Goal: Task Accomplishment & Management: Manage account settings

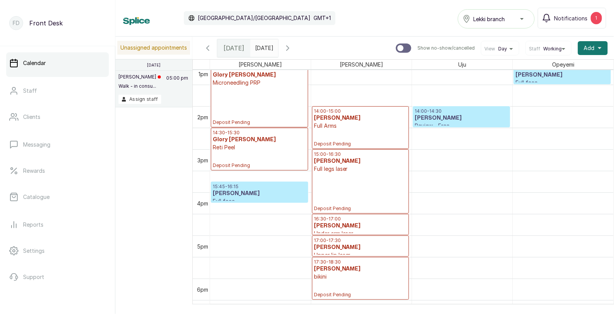
scroll to position [607, 0]
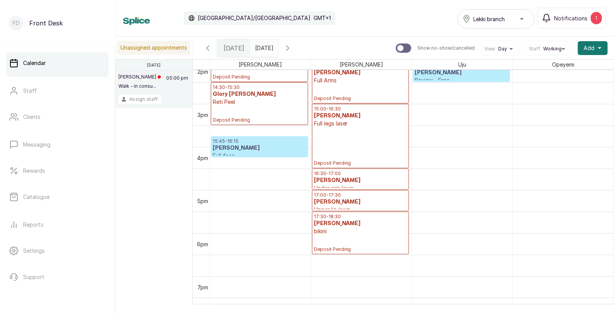
click at [144, 97] on button "Assign staff" at bounding box center [139, 99] width 43 height 9
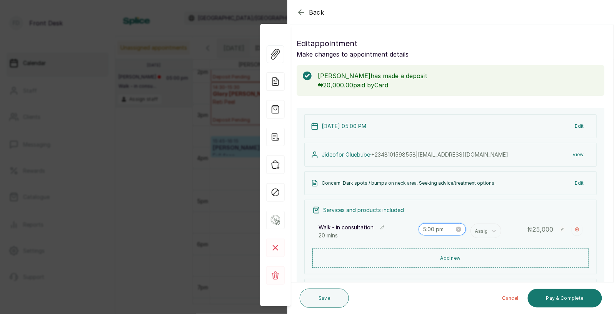
click at [438, 230] on input "5:00 pm" at bounding box center [439, 229] width 32 height 8
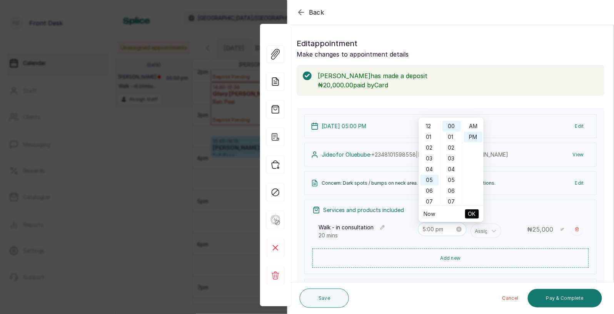
scroll to position [53, 0]
type input "5:00 pm"
click at [514, 147] on div "[PERSON_NAME] · [PHONE_NUMBER] | [EMAIL_ADDRESS][DOMAIN_NAME] View" at bounding box center [450, 155] width 292 height 24
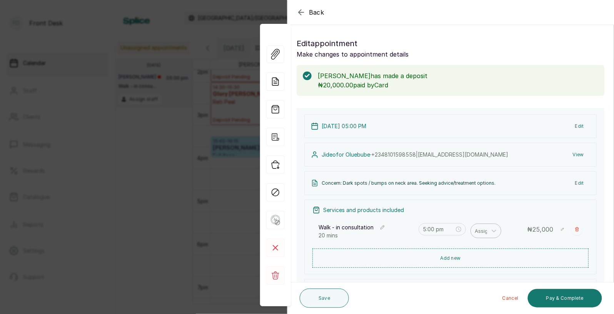
click at [483, 235] on div at bounding box center [483, 231] width 16 height 10
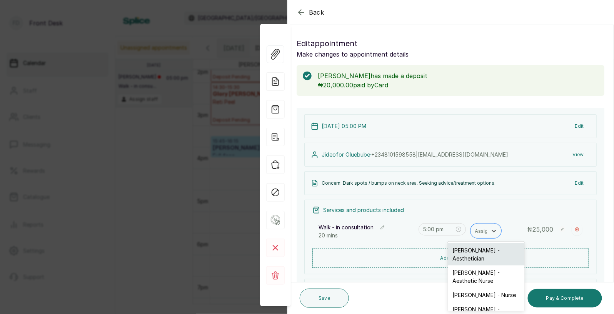
click at [477, 254] on div "[PERSON_NAME] - Aesthetician" at bounding box center [486, 254] width 77 height 22
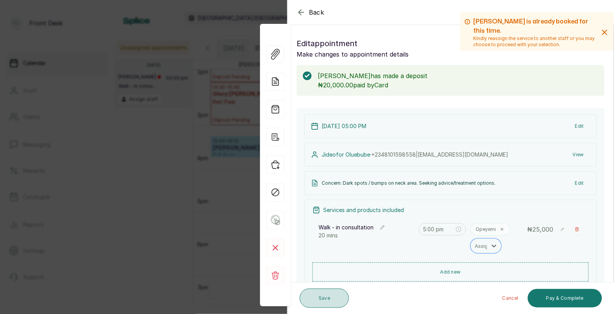
click at [326, 300] on button "Save" at bounding box center [324, 298] width 49 height 19
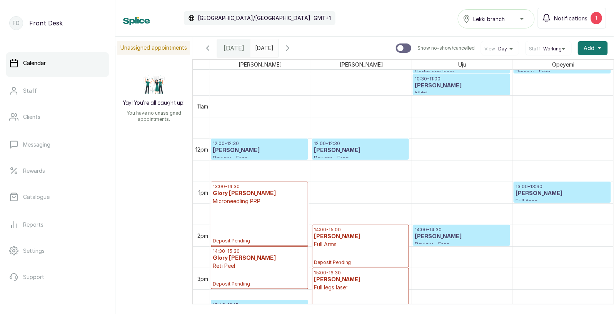
scroll to position [428, 0]
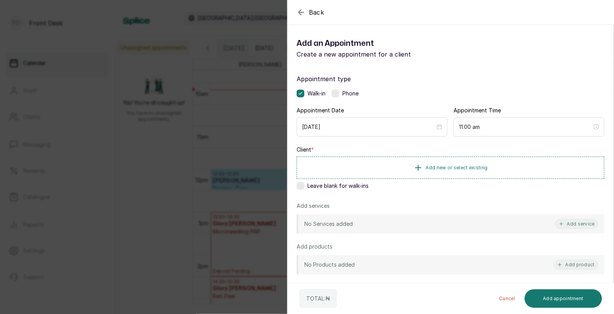
click at [229, 137] on div "Back Add Appointment Add an Appointment Create a new appointment for a client A…" at bounding box center [307, 157] width 614 height 314
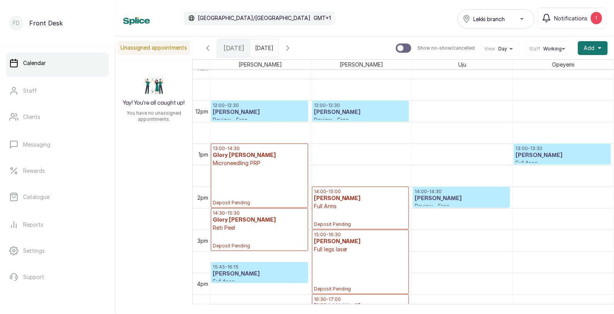
scroll to position [477, 0]
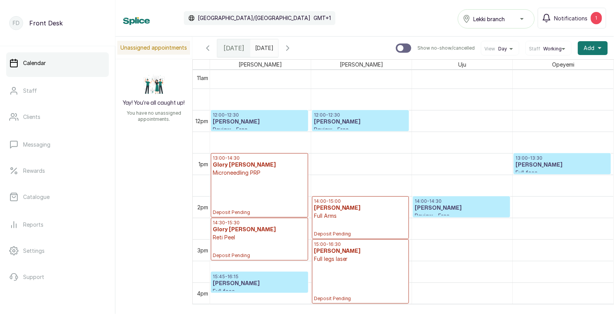
click at [205, 46] on icon "button" at bounding box center [207, 47] width 9 height 9
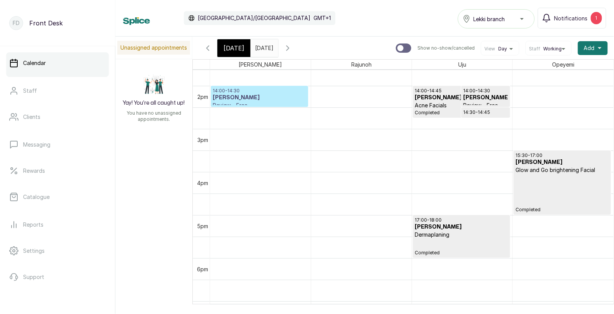
scroll to position [587, 0]
click at [252, 95] on h3 "[PERSON_NAME]" at bounding box center [259, 98] width 93 height 8
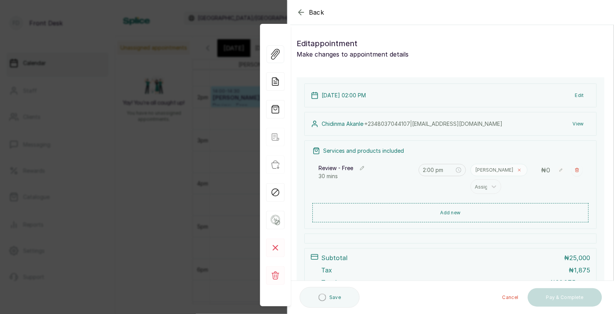
click at [518, 170] on icon at bounding box center [519, 170] width 2 height 2
click at [482, 170] on div at bounding box center [483, 172] width 16 height 10
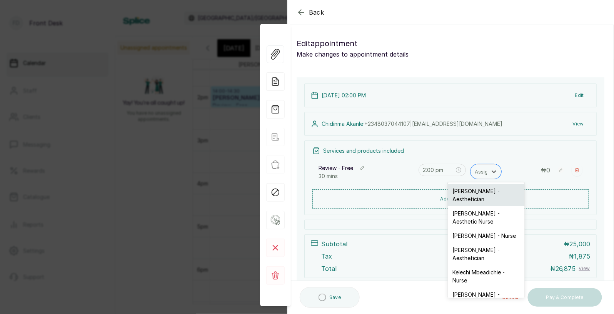
click at [473, 194] on div "[PERSON_NAME] - Aesthetician" at bounding box center [486, 195] width 77 height 22
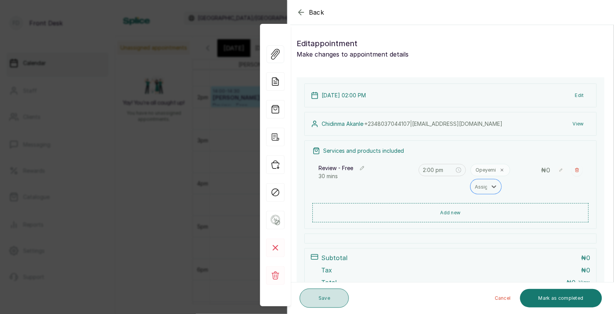
click at [323, 293] on button "Save" at bounding box center [324, 298] width 49 height 19
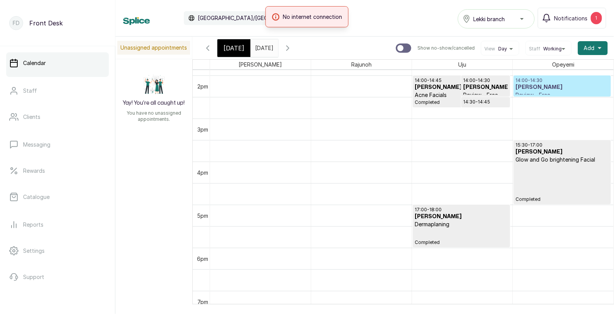
scroll to position [552, 0]
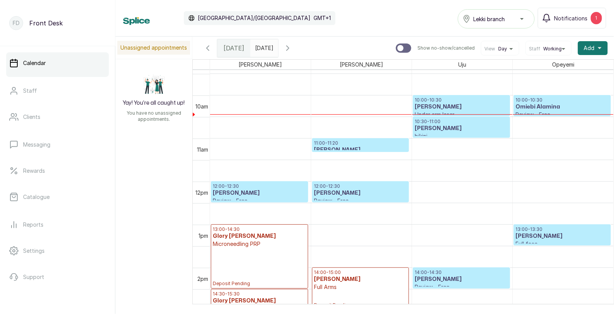
click at [351, 147] on h3 "[PERSON_NAME]" at bounding box center [360, 150] width 93 height 8
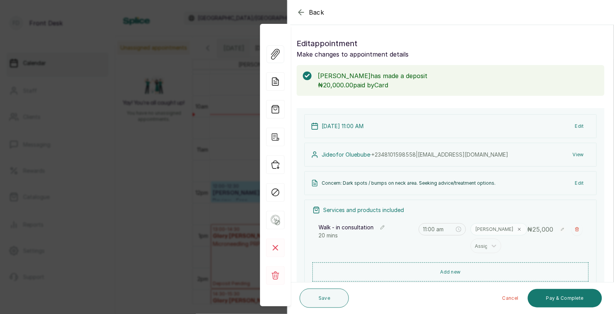
click at [195, 189] on div "Back Appointment Details Edit appointment Make changes to appointment details J…" at bounding box center [307, 157] width 614 height 314
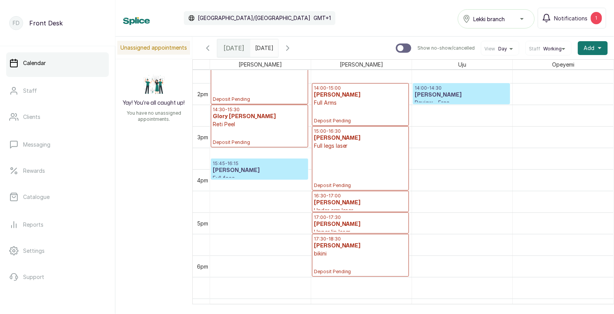
scroll to position [591, 0]
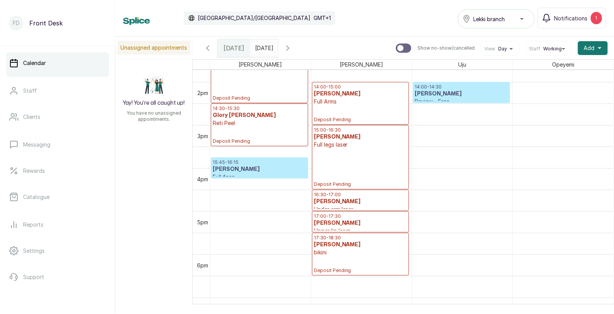
click at [270, 162] on p "15:45 - 16:15" at bounding box center [259, 162] width 93 height 6
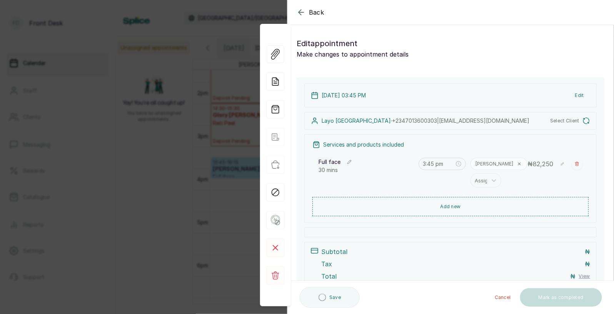
type input "3:45 pm"
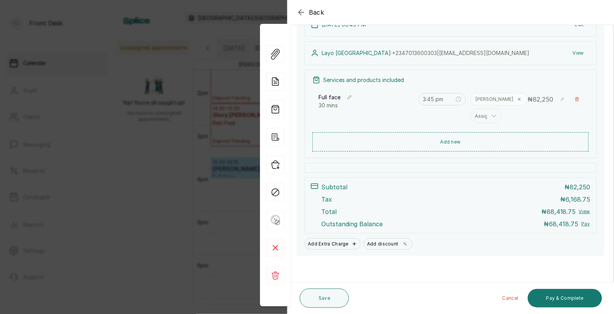
scroll to position [102, 0]
click at [200, 208] on div "Back Appointment Details Edit appointment Make changes to appointment details L…" at bounding box center [307, 157] width 614 height 314
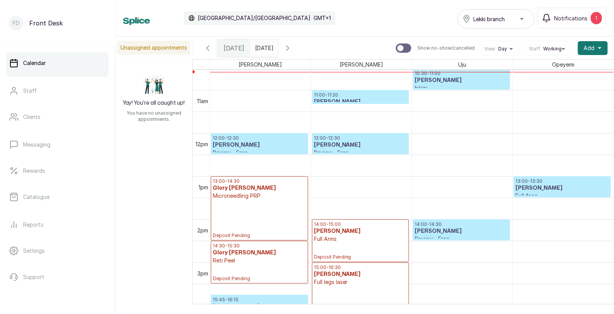
scroll to position [451, 0]
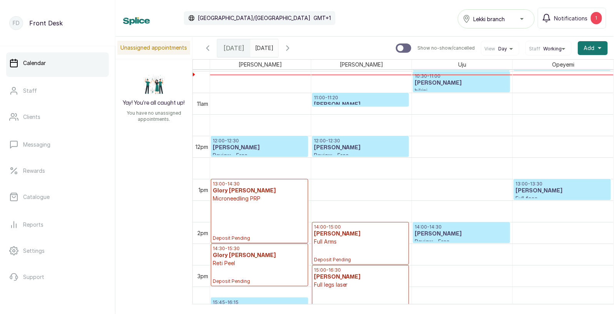
click at [380, 101] on h3 "[PERSON_NAME]" at bounding box center [360, 105] width 93 height 8
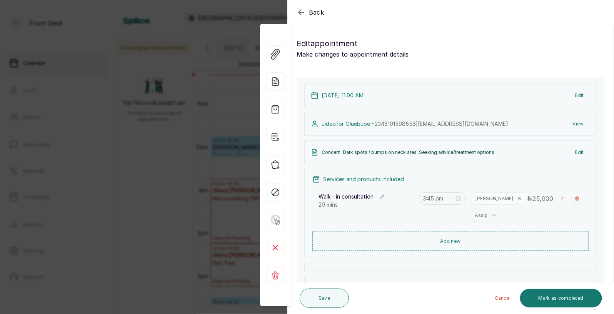
type input "11:00 am"
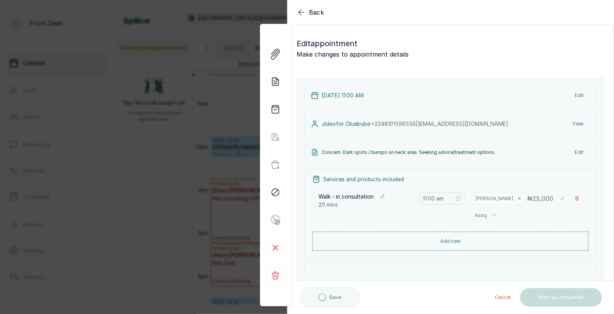
click at [225, 126] on div "Back Appointment Details Edit appointment Make changes to appointment details A…" at bounding box center [307, 157] width 614 height 314
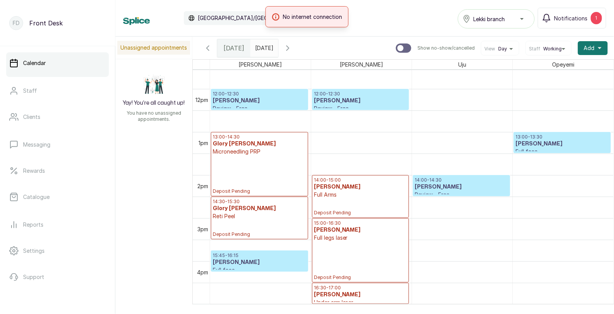
scroll to position [489, 0]
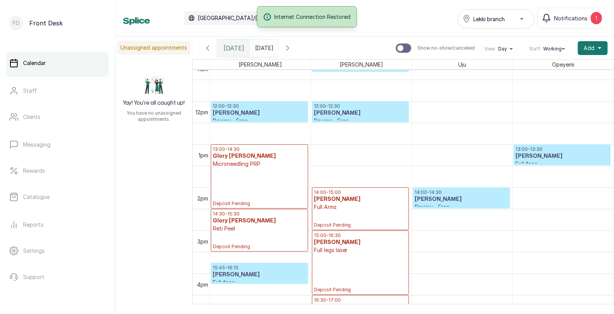
click at [262, 275] on h3 "[PERSON_NAME]" at bounding box center [259, 275] width 93 height 8
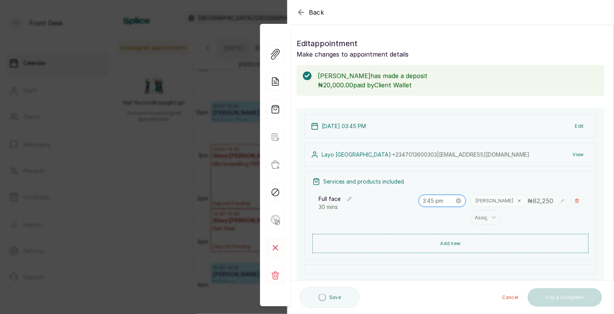
click at [438, 202] on input "3:45 pm" at bounding box center [439, 201] width 32 height 8
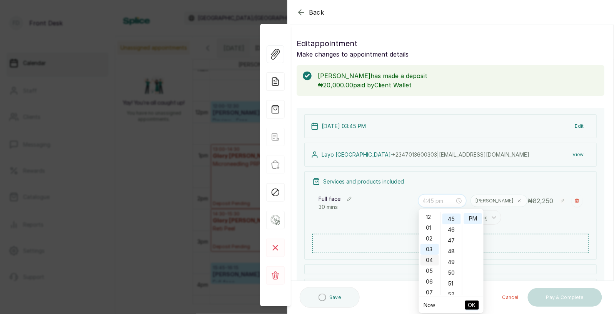
scroll to position [0, 0]
click at [428, 217] on div "12" at bounding box center [429, 217] width 18 height 11
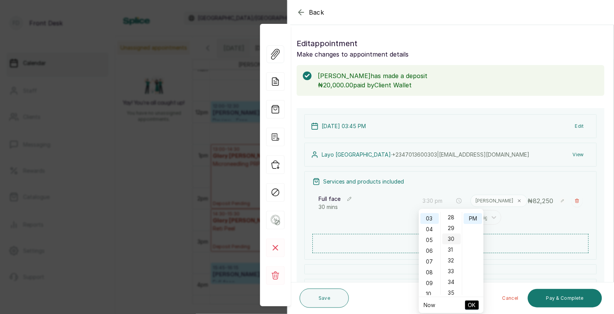
click at [452, 239] on div "30" at bounding box center [451, 239] width 18 height 11
click at [471, 302] on span "OK" at bounding box center [472, 305] width 8 height 15
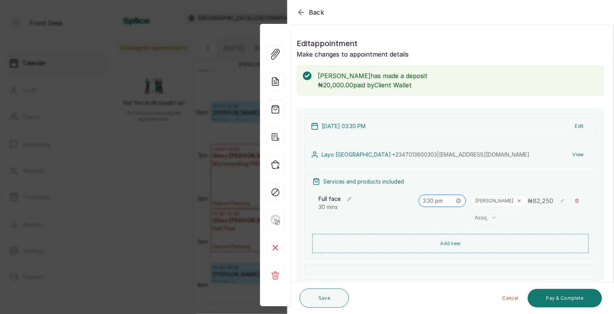
click at [432, 204] on input "3:30 pm" at bounding box center [439, 201] width 32 height 8
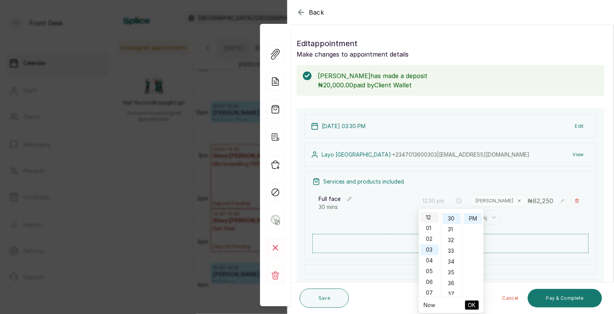
click at [428, 217] on div "12" at bounding box center [429, 217] width 18 height 11
type input "12:30 pm"
click at [473, 306] on span "OK" at bounding box center [472, 305] width 8 height 15
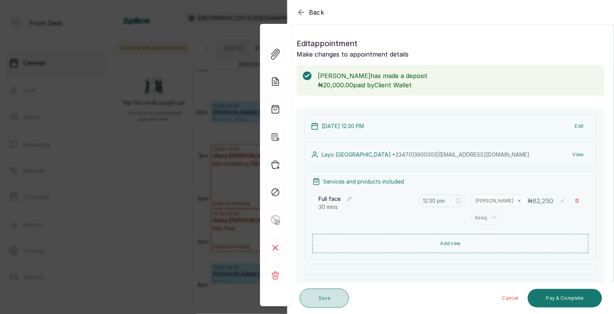
click at [327, 294] on button "Save" at bounding box center [324, 298] width 49 height 19
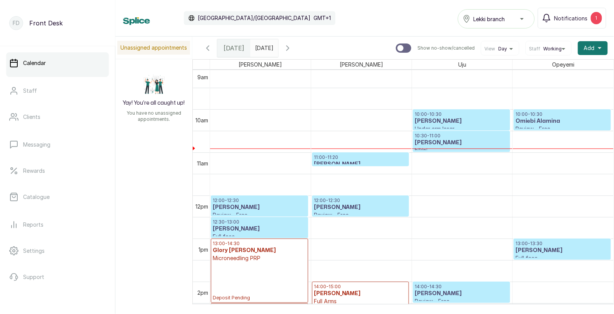
scroll to position [389, 0]
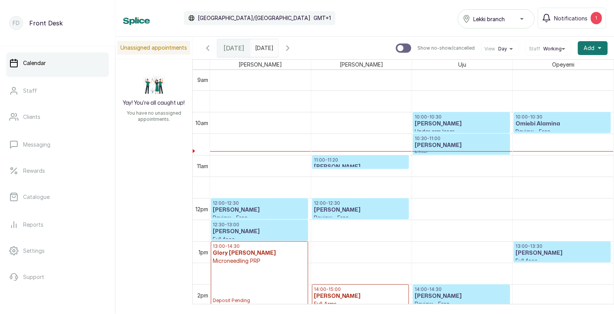
click at [537, 119] on p "10:00 - 10:30" at bounding box center [562, 117] width 93 height 6
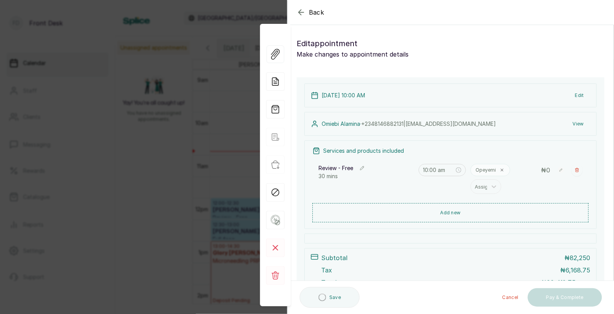
click at [580, 123] on button "View" at bounding box center [578, 124] width 23 height 14
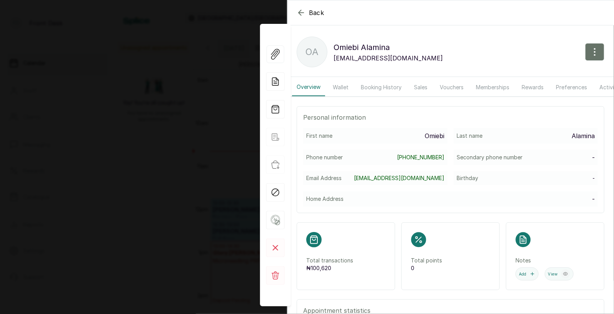
click at [371, 86] on button "Booking History" at bounding box center [381, 87] width 50 height 18
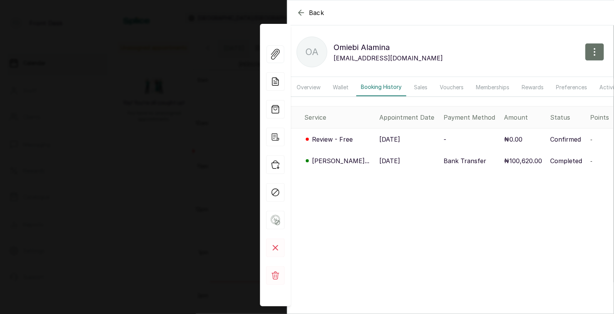
scroll to position [259, 0]
click at [398, 160] on p "26 Jul, 2024" at bounding box center [390, 160] width 21 height 9
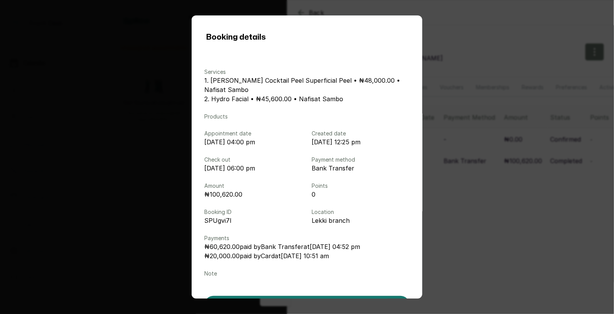
click at [558, 153] on div "Booking details Services 1. Jessner Cocktail Peel Superficial Peel • ₦48,000.00…" at bounding box center [307, 157] width 614 height 314
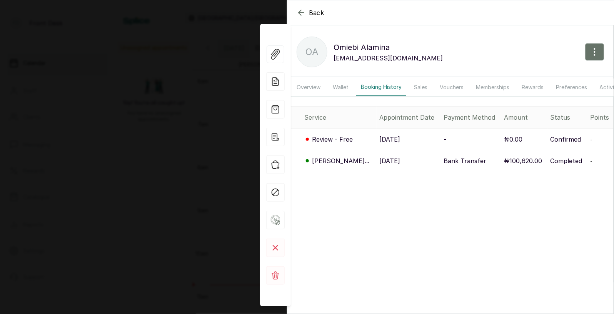
click at [148, 194] on div "Back Omiebi Alamina OA Omiebi Alamina aomiebi@gmail.com Overview Wallet Booking…" at bounding box center [307, 157] width 614 height 314
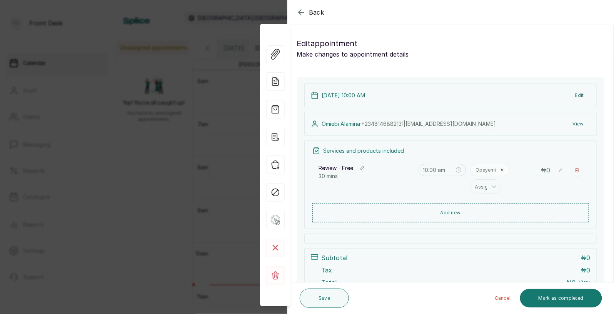
click at [204, 165] on div "Back Appointment Details Edit appointment Make changes to appointment details A…" at bounding box center [307, 157] width 614 height 314
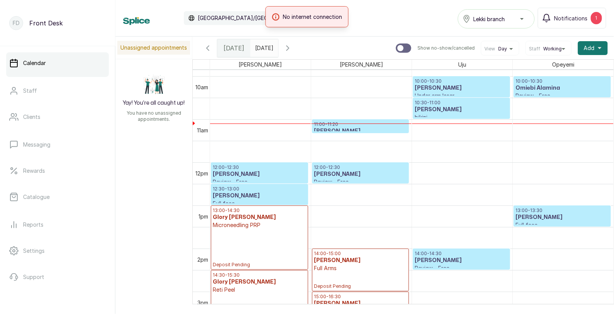
scroll to position [425, 0]
click at [247, 171] on h3 "[PERSON_NAME]" at bounding box center [259, 174] width 93 height 8
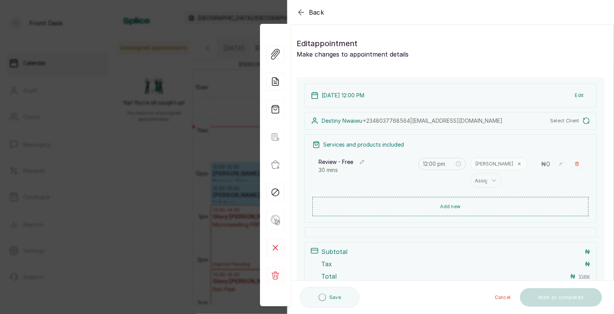
type input "12:00 pm"
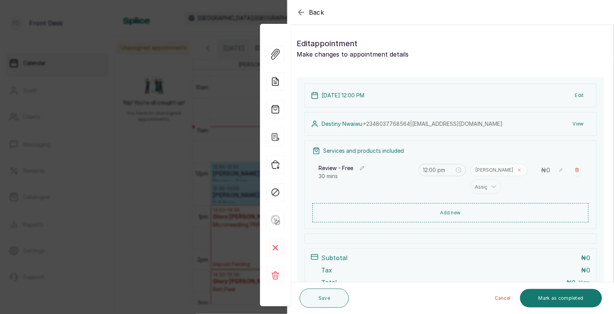
click at [518, 169] on icon at bounding box center [519, 170] width 2 height 2
click at [484, 174] on div at bounding box center [483, 172] width 16 height 10
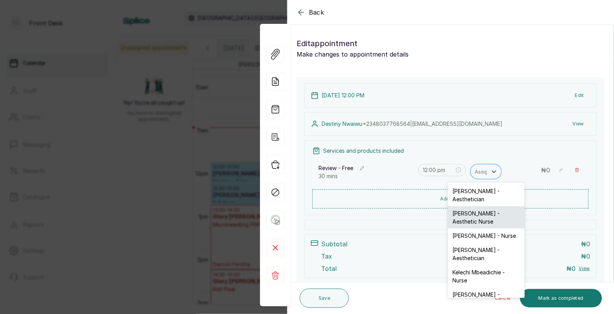
click at [476, 214] on div "[PERSON_NAME] - Aesthetic Nurse" at bounding box center [486, 217] width 77 height 22
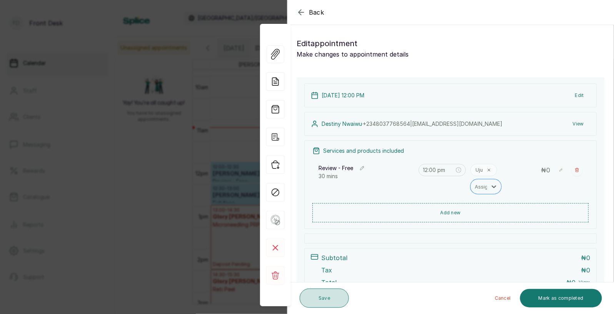
click at [323, 299] on button "Save" at bounding box center [324, 298] width 49 height 19
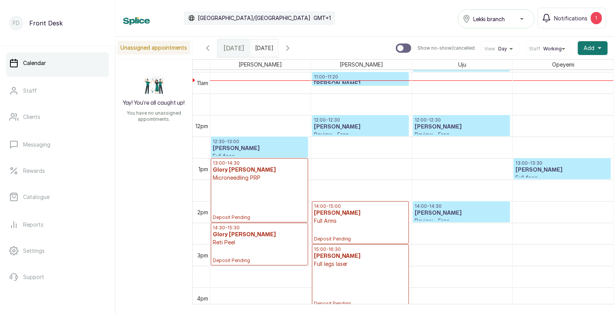
scroll to position [474, 0]
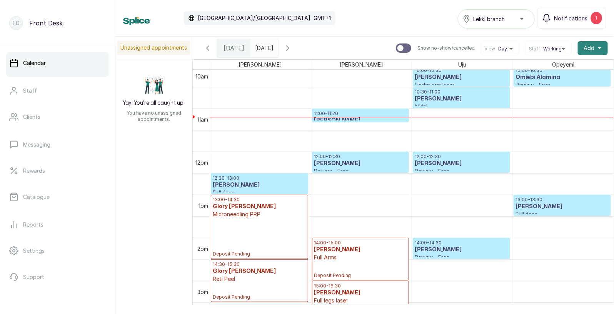
click at [594, 45] on span "Add" at bounding box center [589, 48] width 11 height 8
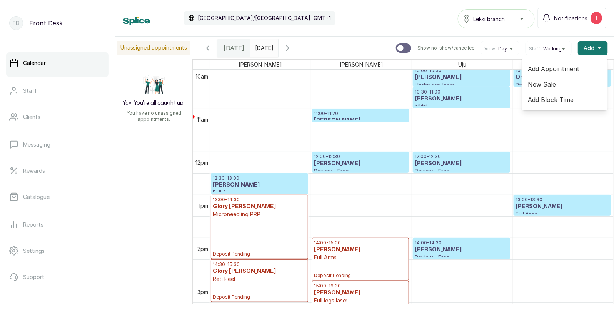
click at [547, 68] on span "Add Appointment" at bounding box center [565, 68] width 74 height 9
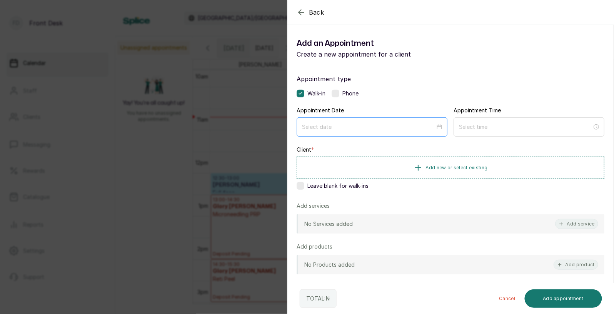
click at [342, 132] on div at bounding box center [372, 126] width 151 height 19
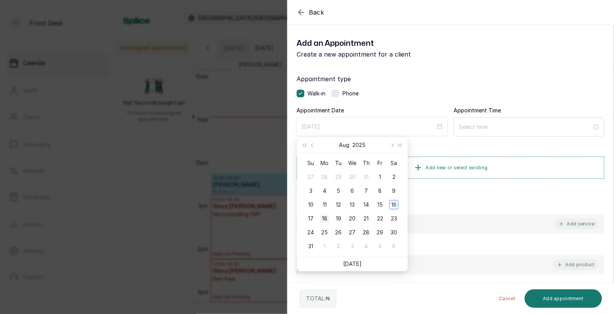
type input "2025/08/18"
click at [325, 219] on div "18" at bounding box center [324, 218] width 9 height 9
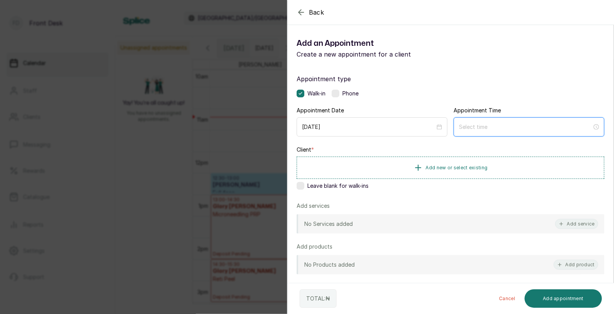
click at [497, 125] on input at bounding box center [525, 127] width 133 height 8
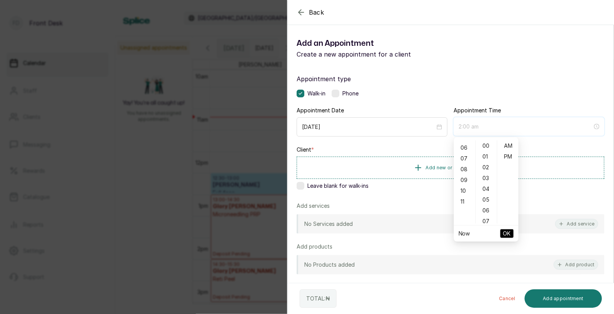
type input "11:00 am"
click at [465, 170] on div "11" at bounding box center [464, 169] width 18 height 11
type input "11:00 am"
click at [506, 231] on span "OK" at bounding box center [507, 233] width 8 height 15
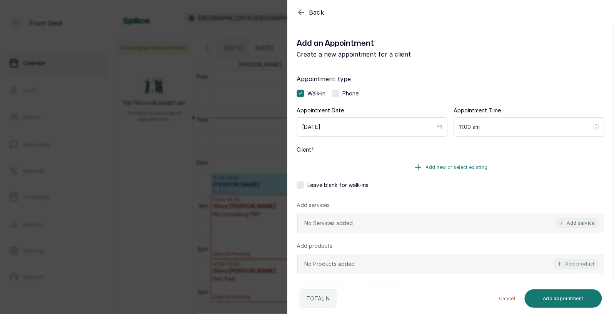
click at [433, 164] on span "Add new or select existing" at bounding box center [457, 167] width 62 height 6
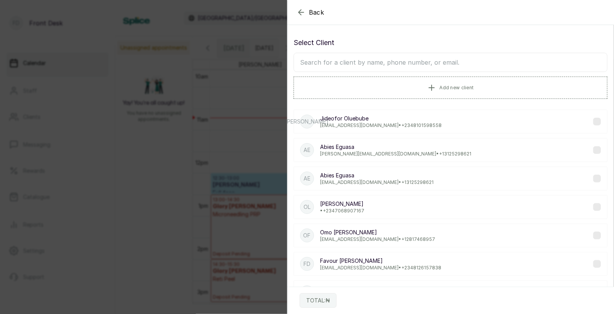
click at [409, 65] on input "text" at bounding box center [451, 62] width 314 height 19
type input "ifeday"
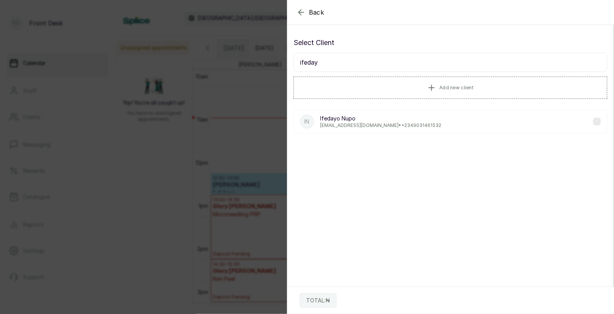
click at [369, 118] on p "Ifedayo Nupo" at bounding box center [380, 119] width 121 height 8
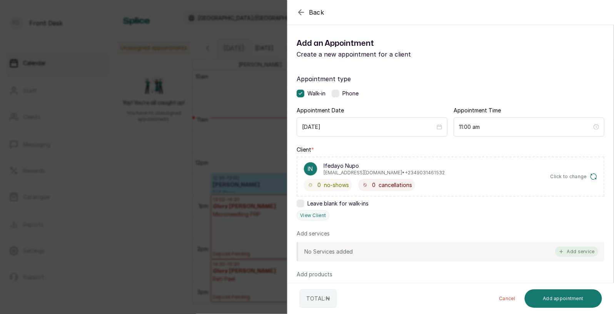
click at [575, 250] on button "Add service" at bounding box center [576, 252] width 43 height 10
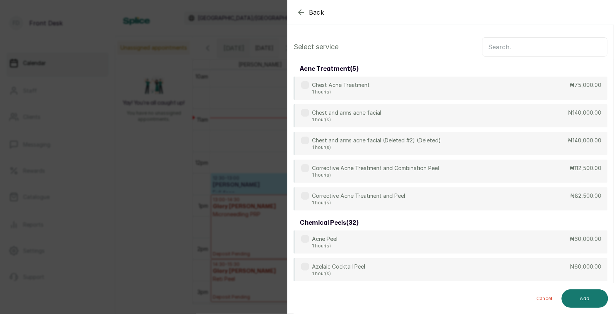
click at [522, 50] on input "text" at bounding box center [544, 46] width 125 height 19
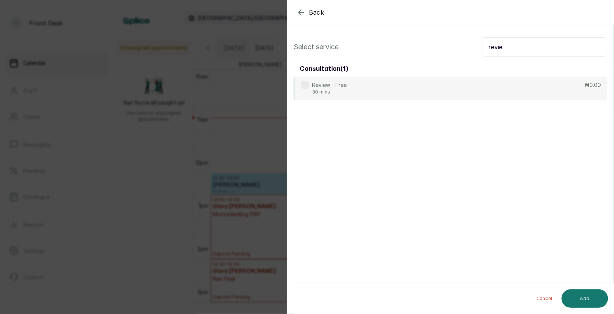
type input "revie"
click at [434, 100] on div "Select service revie consultation ( 1 ) Review - Free 30 mins ₦0.00 Cancel Add" at bounding box center [450, 68] width 326 height 75
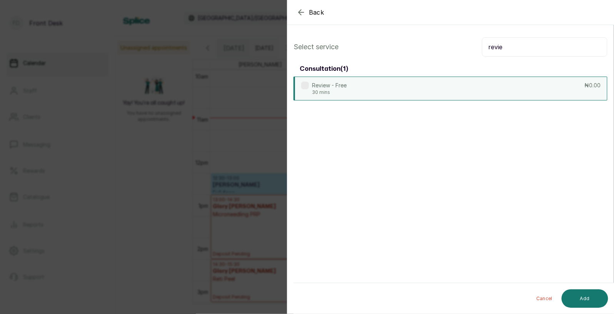
click at [454, 87] on div "Review - Free 30 mins ₦0.00" at bounding box center [451, 89] width 314 height 24
click at [583, 297] on button "Add" at bounding box center [585, 298] width 47 height 18
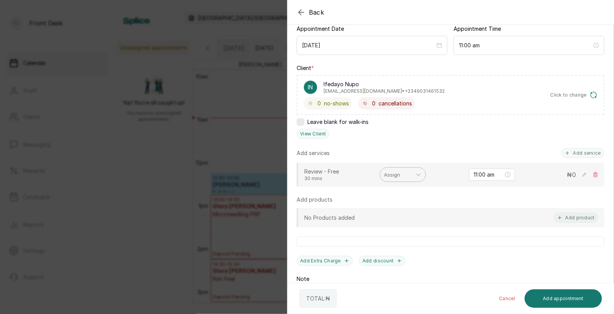
click at [399, 175] on div at bounding box center [396, 175] width 24 height 10
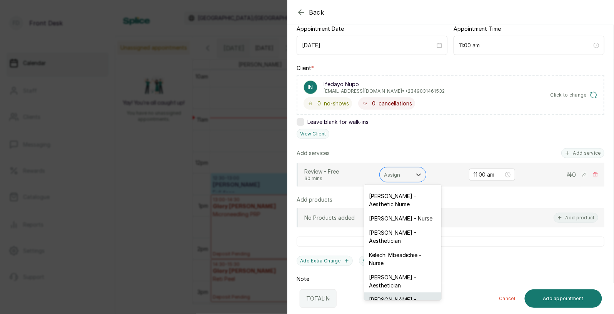
click at [392, 292] on div "[PERSON_NAME] - Aesthetician" at bounding box center [402, 303] width 77 height 22
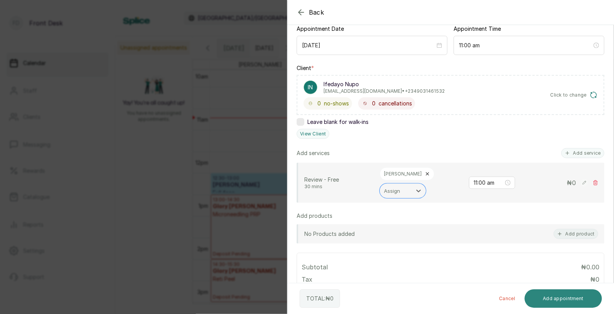
click at [551, 295] on button "Add appointment" at bounding box center [564, 298] width 78 height 18
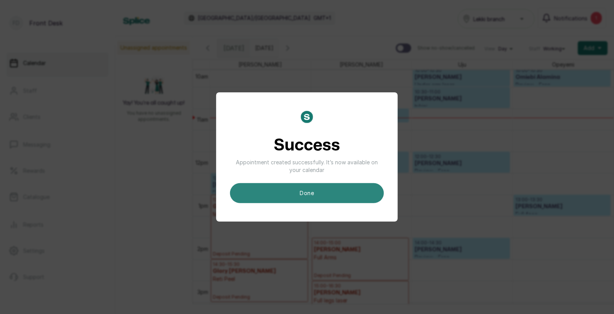
click at [337, 195] on button "done" at bounding box center [307, 193] width 154 height 20
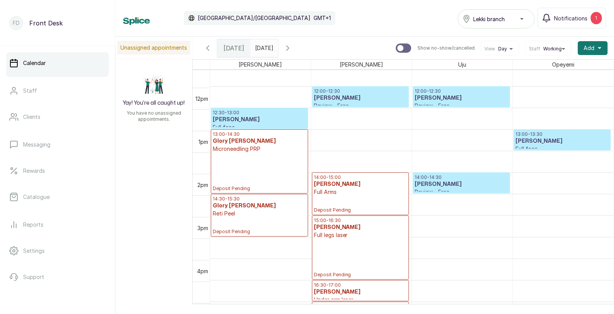
scroll to position [501, 0]
click at [50, 197] on link "Catalogue" at bounding box center [57, 197] width 103 height 22
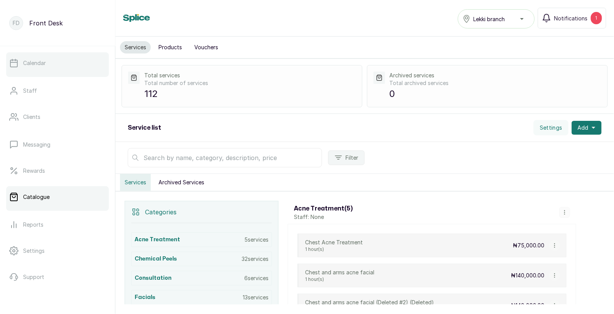
click at [45, 63] on p "Calendar" at bounding box center [34, 63] width 23 height 8
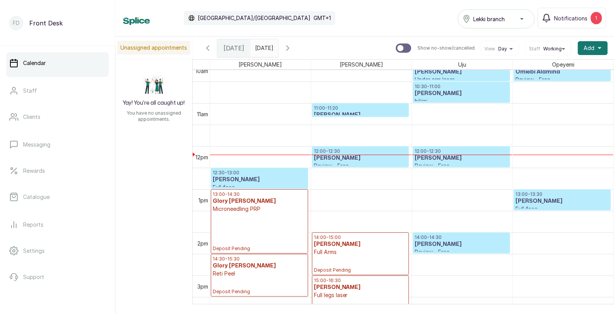
scroll to position [410, 0]
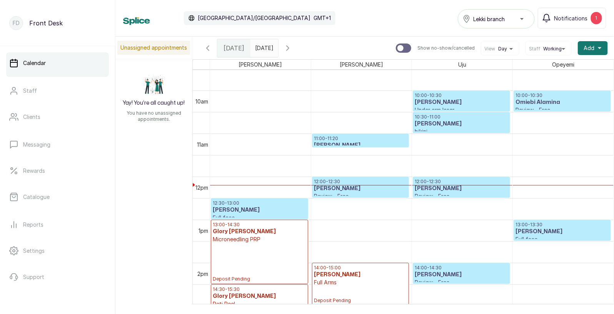
click at [453, 114] on p "10:30 - 11:00" at bounding box center [461, 117] width 93 height 6
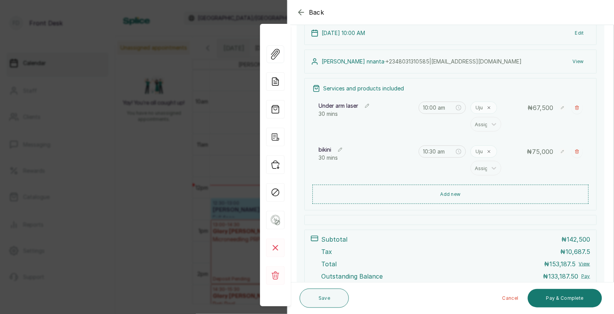
scroll to position [108, 0]
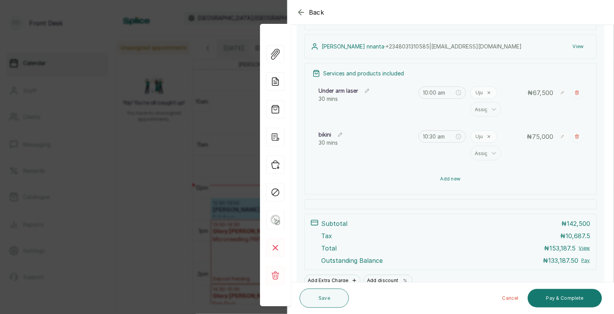
click at [454, 179] on button "Add new" at bounding box center [450, 179] width 276 height 18
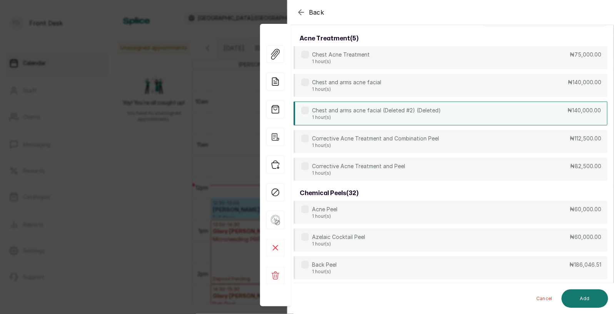
scroll to position [0, 0]
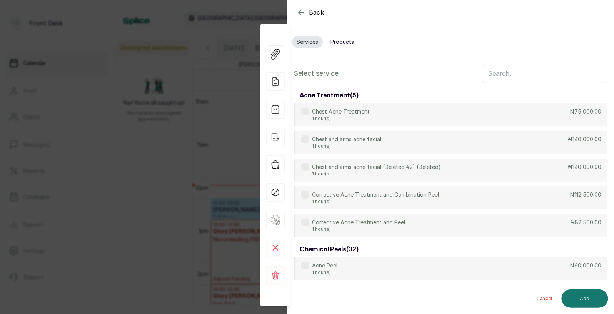
click at [500, 74] on input "text" at bounding box center [544, 73] width 125 height 19
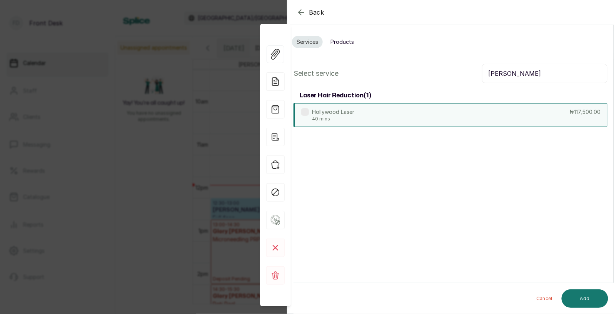
type input "holl"
click at [402, 120] on div "Hollywood Laser 40 mins ₦117,500.00" at bounding box center [451, 115] width 314 height 24
click at [580, 295] on button "Add" at bounding box center [585, 298] width 47 height 18
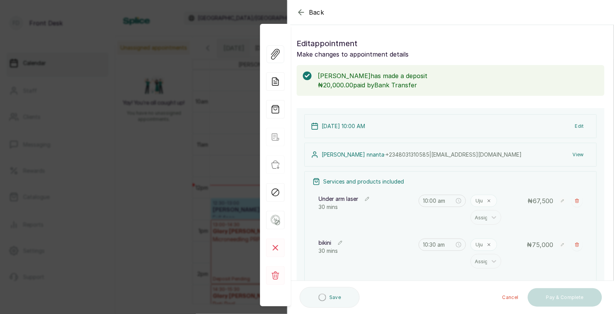
type input "11:00 am"
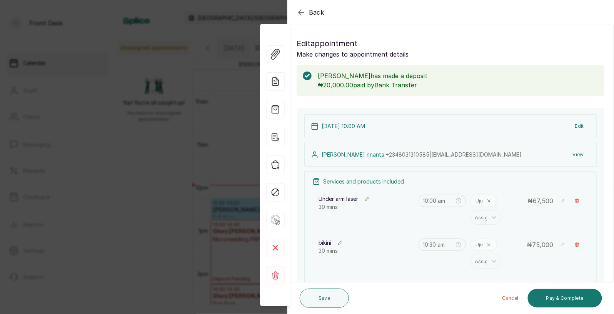
scroll to position [63, 0]
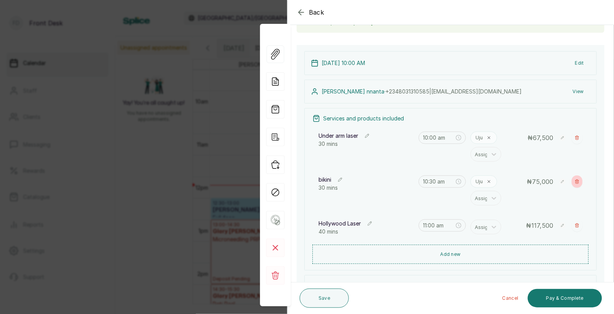
click at [576, 180] on icon "button" at bounding box center [576, 182] width 3 height 4
type input "11:00 am"
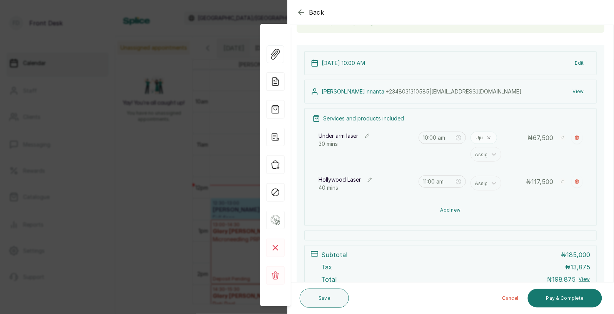
click at [451, 209] on button "Add new" at bounding box center [450, 210] width 276 height 18
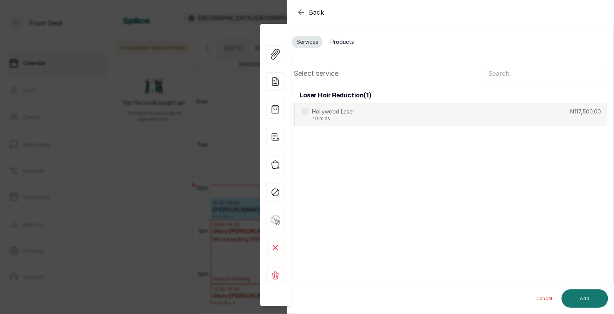
scroll to position [0, 0]
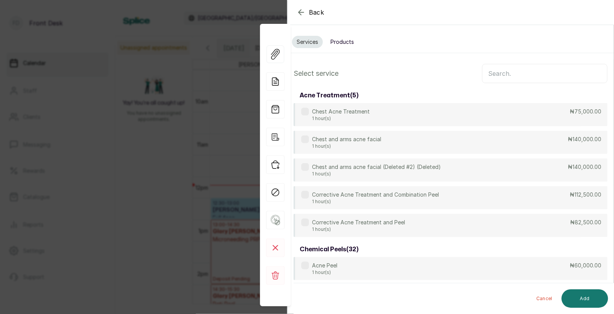
click at [517, 77] on input "text" at bounding box center [544, 73] width 125 height 19
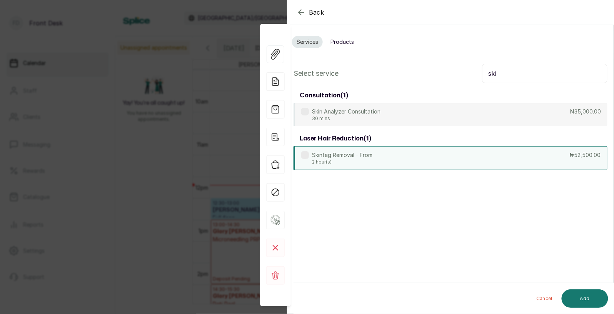
type input "ski"
click at [364, 158] on p "Skintag Removal - From" at bounding box center [342, 155] width 60 height 8
click at [585, 297] on button "Add" at bounding box center [585, 298] width 47 height 18
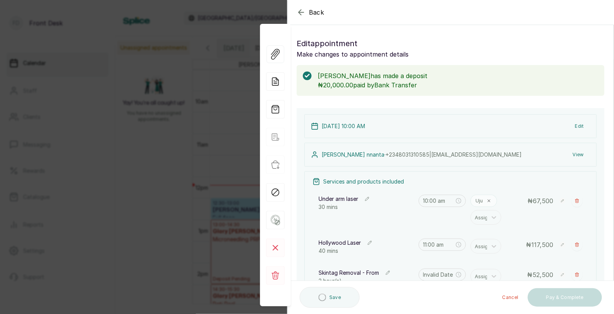
type input "11:40 am"
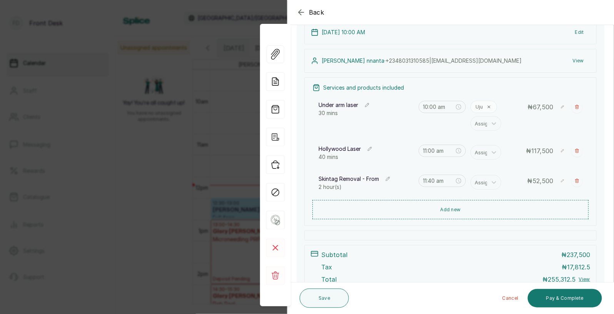
scroll to position [104, 0]
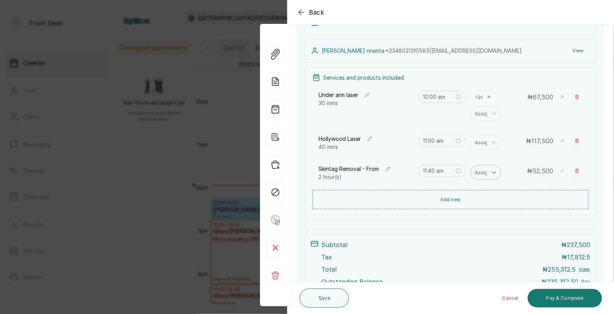
click at [489, 170] on div at bounding box center [494, 172] width 14 height 14
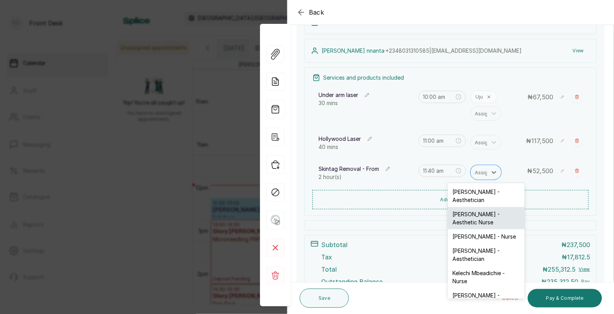
click at [479, 214] on div "[PERSON_NAME] - Aesthetic Nurse" at bounding box center [486, 218] width 77 height 22
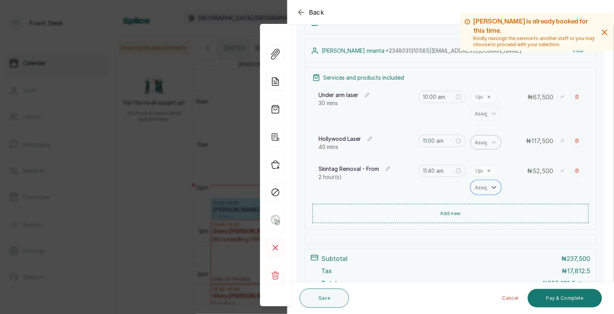
click at [485, 140] on div at bounding box center [483, 142] width 16 height 10
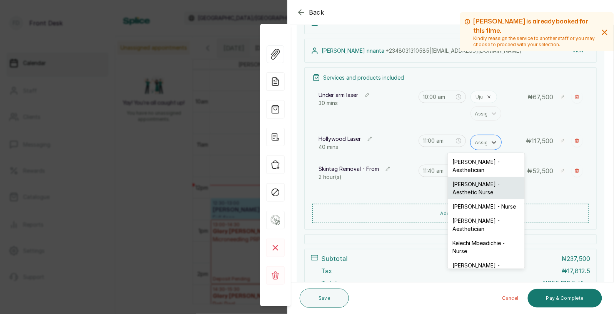
click at [484, 181] on div "[PERSON_NAME] - Aesthetic Nurse" at bounding box center [486, 188] width 77 height 22
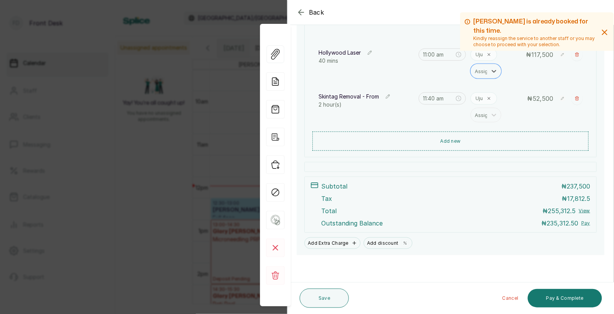
scroll to position [190, 0]
click at [329, 294] on button "Save" at bounding box center [324, 298] width 49 height 19
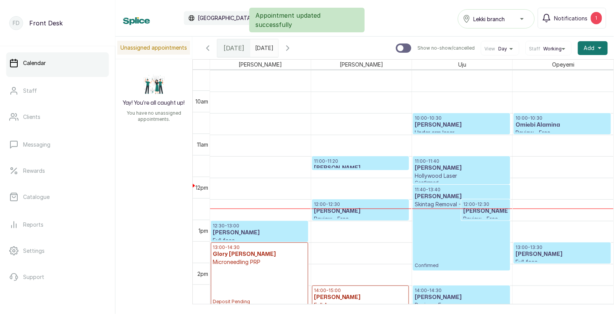
scroll to position [376, 0]
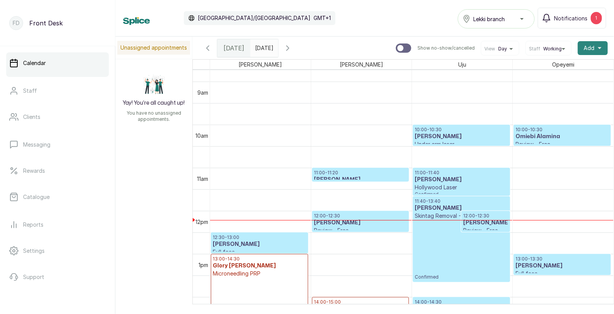
click at [593, 46] on span "Add" at bounding box center [589, 48] width 11 height 8
click at [556, 68] on span "Add Appointment" at bounding box center [565, 68] width 74 height 9
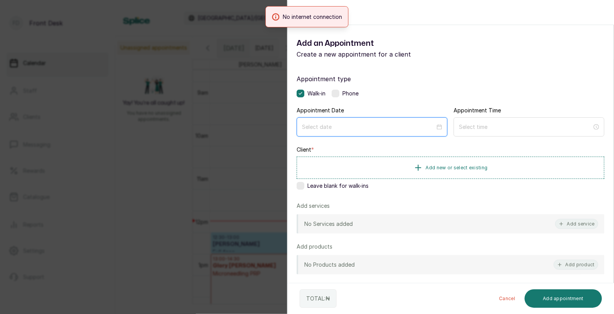
click at [368, 130] on input at bounding box center [368, 127] width 133 height 8
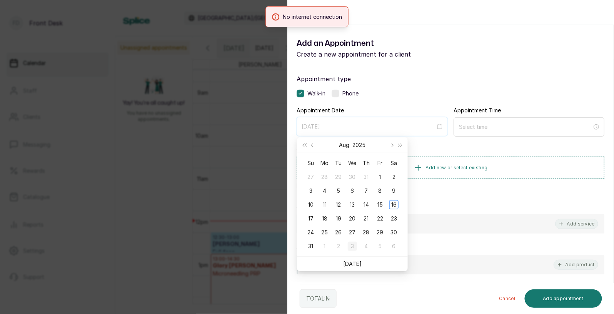
type input "2025/09/03"
type input "2025/08/02"
click at [392, 143] on button "Next month (PageDown)" at bounding box center [391, 144] width 8 height 15
type input "2025/10/11"
click at [396, 245] on div "11" at bounding box center [393, 246] width 9 height 9
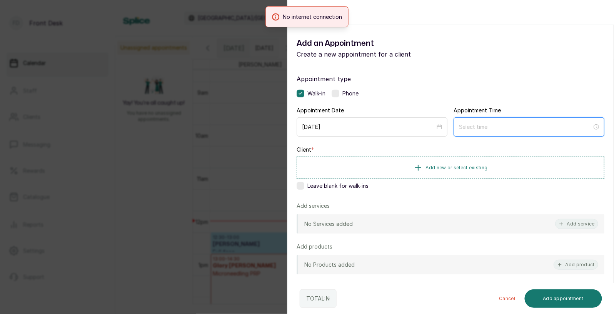
click at [506, 128] on input at bounding box center [525, 127] width 133 height 8
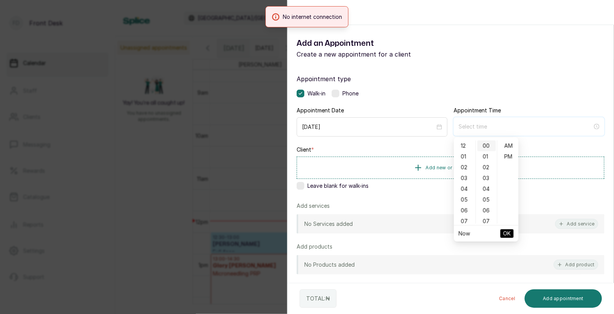
type input "12:00 am"
click at [462, 203] on div "11" at bounding box center [464, 206] width 18 height 11
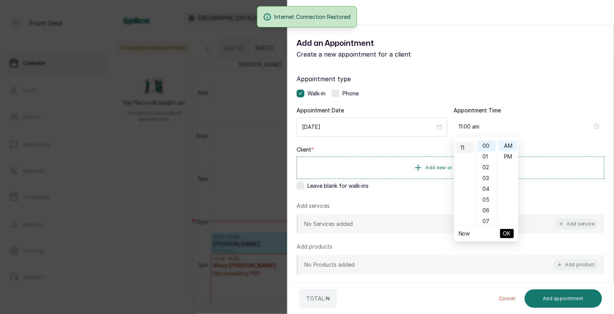
scroll to position [117, 0]
type input "11:00 am"
click at [507, 231] on span "OK" at bounding box center [507, 233] width 8 height 15
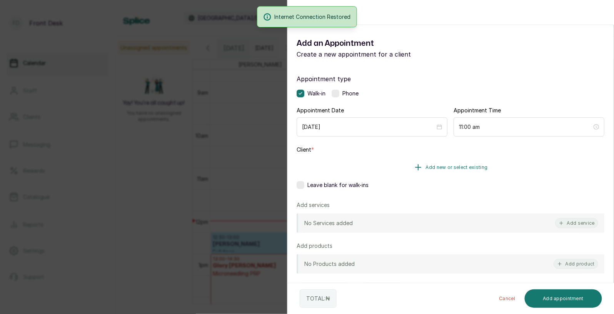
click at [474, 165] on span "Add new or select existing" at bounding box center [457, 167] width 62 height 6
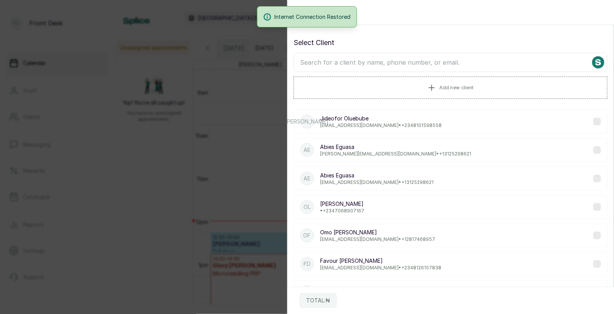
click at [420, 63] on input "text" at bounding box center [451, 62] width 314 height 19
type input "sophi"
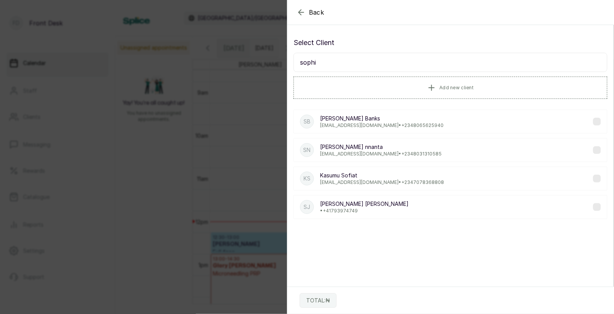
click at [372, 148] on p "Sophia nnanta" at bounding box center [381, 147] width 122 height 8
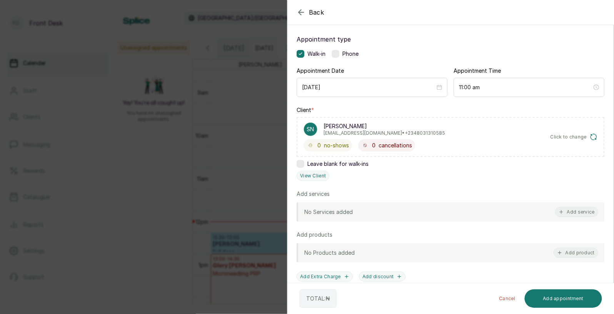
scroll to position [49, 0]
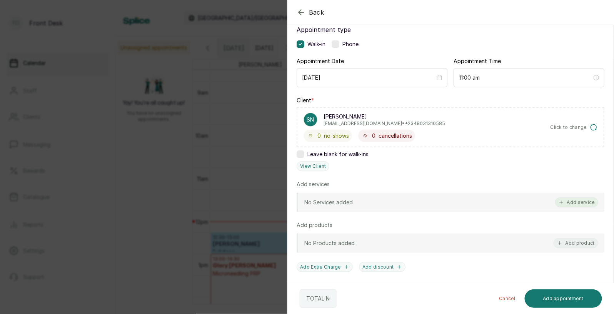
click at [581, 199] on button "Add service" at bounding box center [576, 202] width 43 height 10
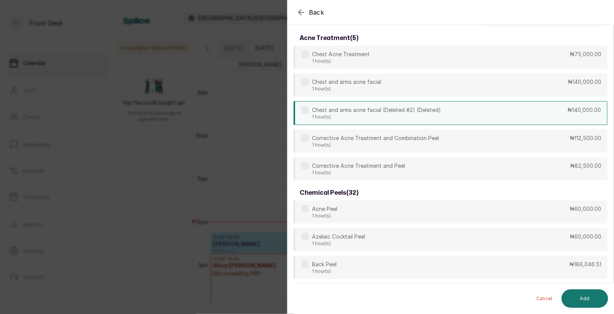
scroll to position [0, 0]
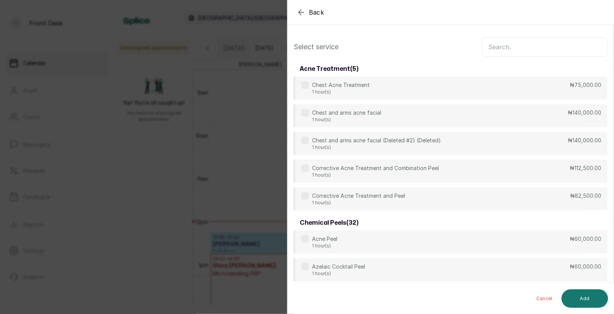
click at [523, 47] on input "text" at bounding box center [544, 46] width 125 height 19
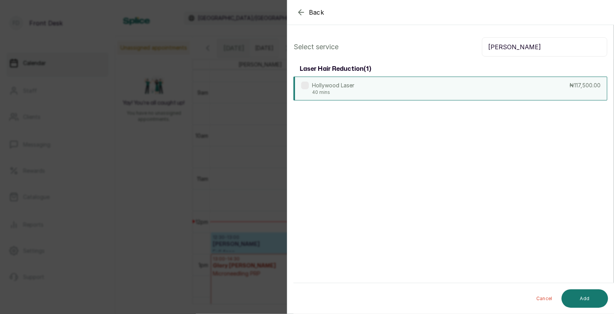
click at [405, 88] on div "Hollywood Laser 40 mins ₦117,500.00" at bounding box center [451, 89] width 314 height 24
click at [498, 48] on input "holl" at bounding box center [544, 46] width 125 height 19
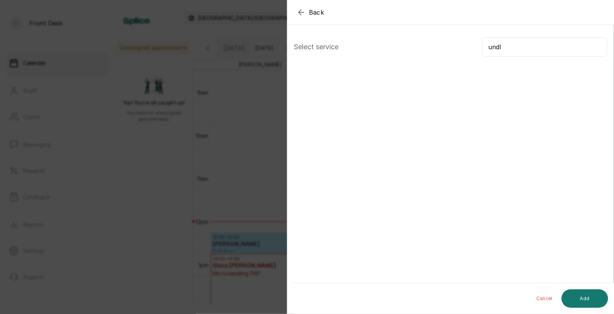
click at [526, 49] on input "undl" at bounding box center [544, 46] width 125 height 19
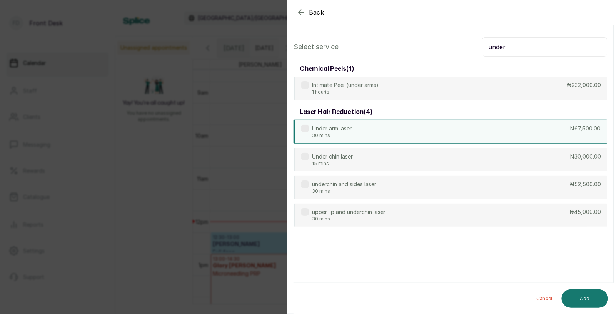
type input "under"
click at [417, 128] on div "Under arm laser 30 mins ₦67,500.00" at bounding box center [451, 132] width 314 height 24
click at [580, 297] on button "Add" at bounding box center [585, 298] width 47 height 18
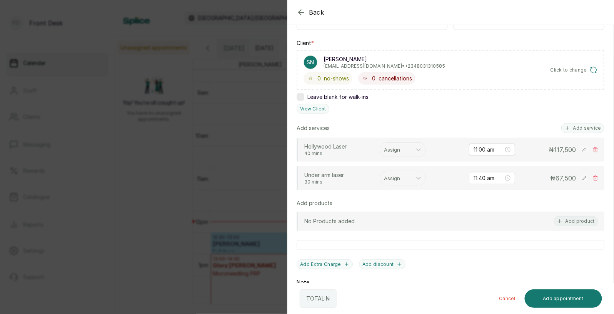
scroll to position [111, 0]
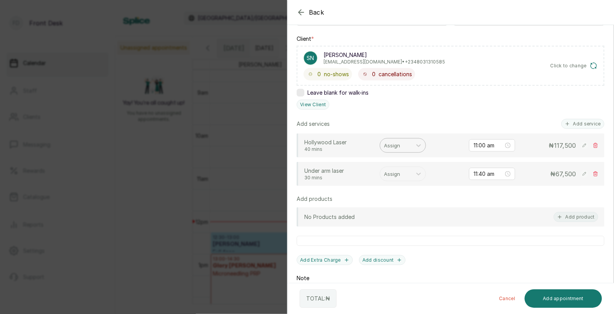
click at [390, 145] on div at bounding box center [396, 145] width 24 height 10
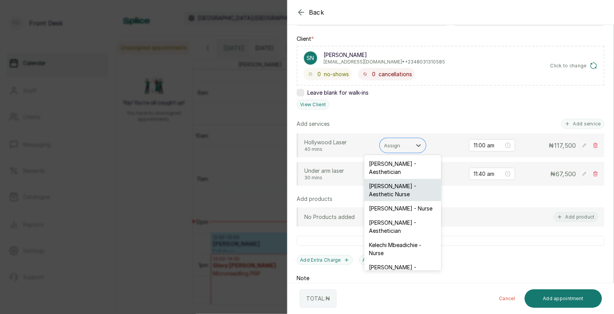
click at [395, 187] on div "[PERSON_NAME] - Aesthetic Nurse" at bounding box center [402, 190] width 77 height 22
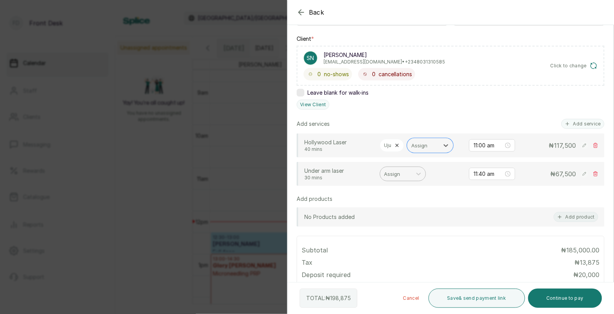
click at [402, 171] on div at bounding box center [396, 174] width 24 height 10
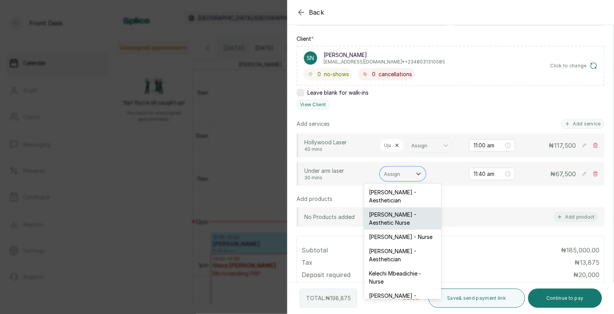
click at [402, 215] on div "[PERSON_NAME] - Aesthetic Nurse" at bounding box center [402, 218] width 77 height 22
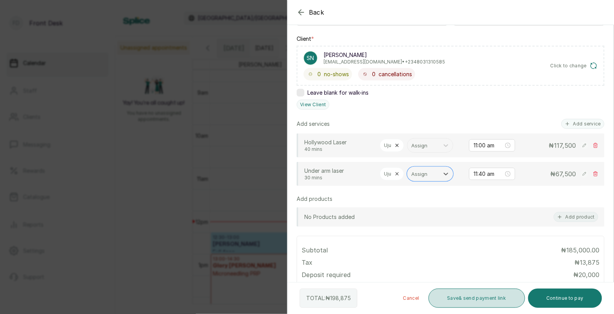
click at [489, 295] on button "Save & send payment link" at bounding box center [477, 298] width 97 height 19
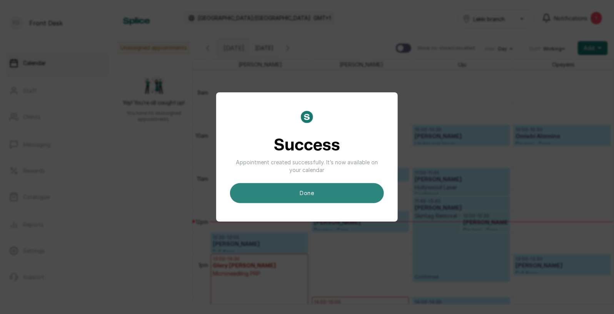
click at [329, 188] on button "done" at bounding box center [307, 193] width 154 height 20
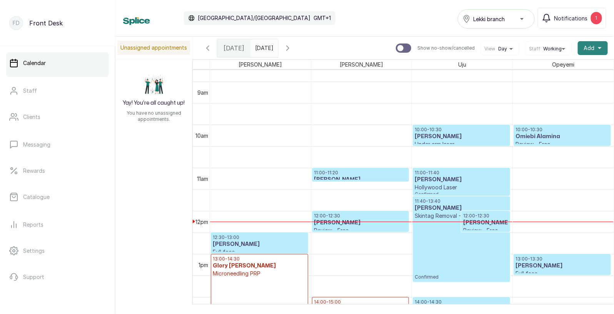
click at [593, 45] on span "Add" at bounding box center [589, 48] width 11 height 8
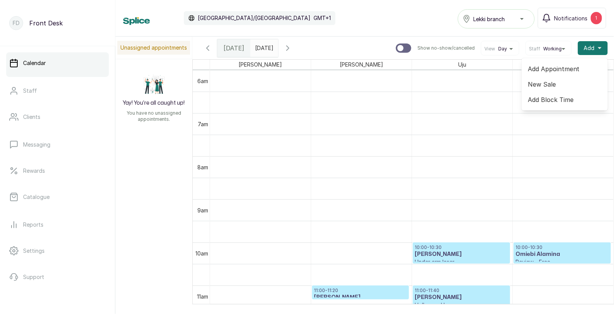
click at [552, 69] on span "Add Appointment" at bounding box center [565, 68] width 74 height 9
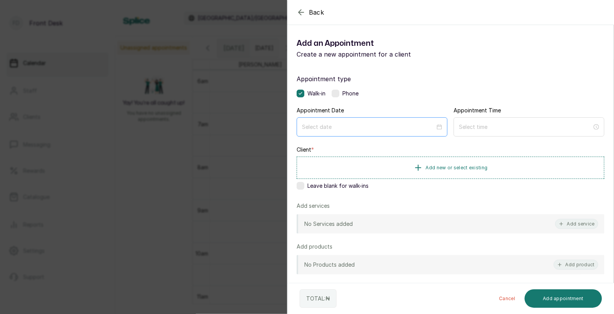
click at [354, 131] on div at bounding box center [372, 126] width 151 height 19
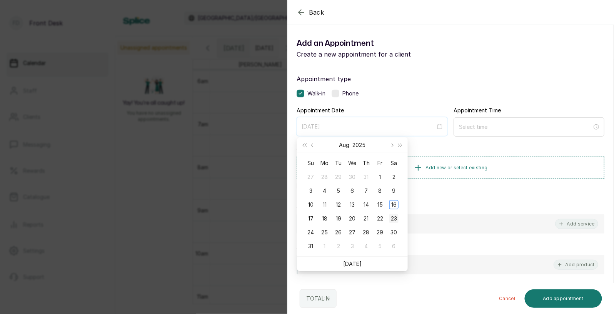
type input "2025/08/23"
click at [392, 218] on div "23" at bounding box center [393, 218] width 9 height 9
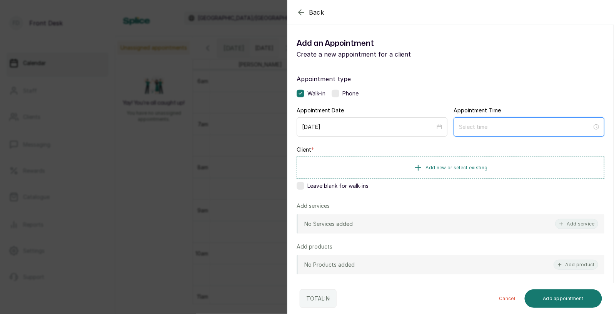
click at [491, 125] on input at bounding box center [525, 127] width 133 height 8
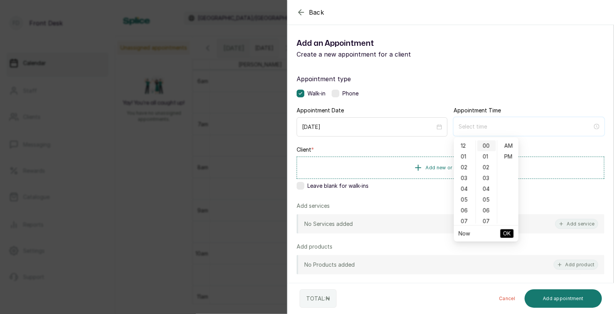
type input "12:00 am"
click at [462, 211] on div "11" at bounding box center [464, 212] width 18 height 11
type input "11:00 am"
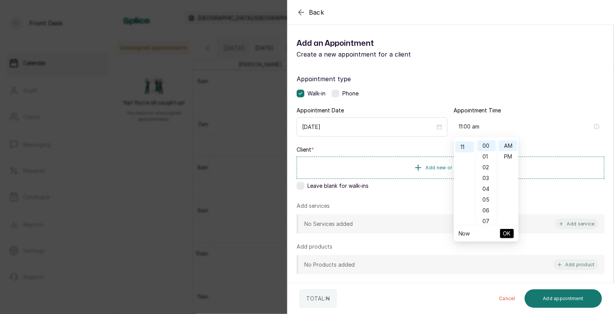
click at [506, 231] on span "OK" at bounding box center [507, 233] width 8 height 15
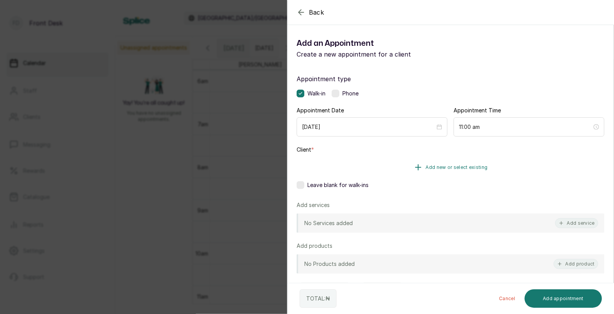
click at [445, 169] on span "Add new or select existing" at bounding box center [457, 167] width 62 height 6
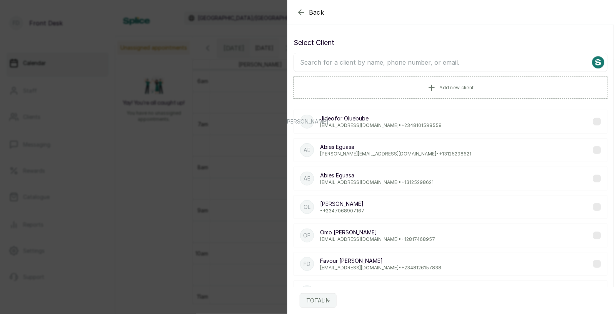
click at [449, 66] on input "text" at bounding box center [451, 62] width 314 height 19
type input "sophi"
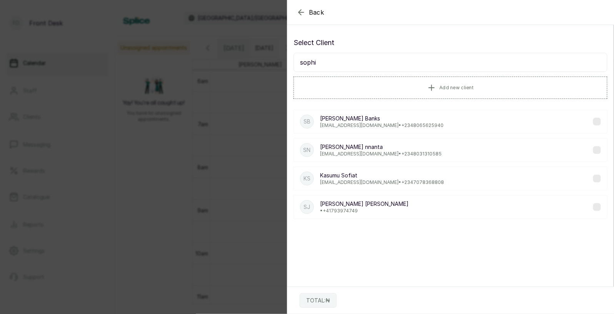
click at [367, 151] on p "nnantasophia@gmail.com • +234 8031310585" at bounding box center [381, 154] width 122 height 6
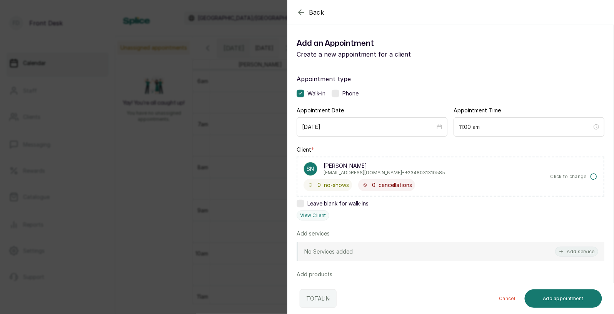
scroll to position [107, 0]
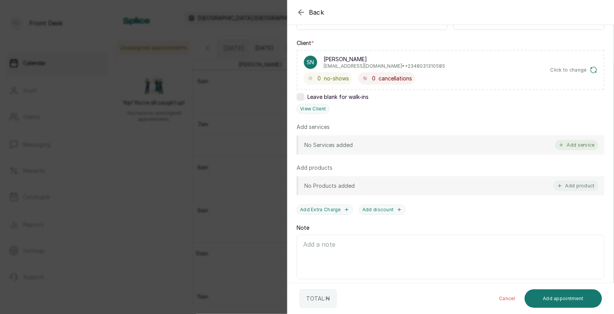
click at [580, 143] on button "Add service" at bounding box center [576, 145] width 43 height 10
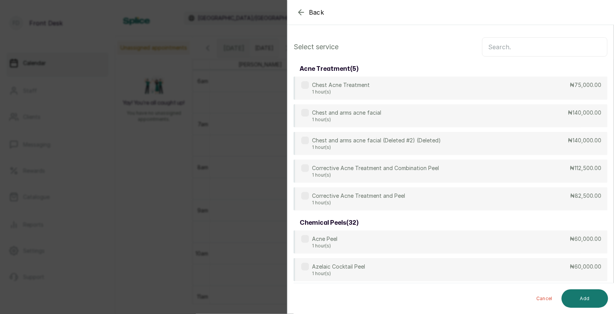
click at [519, 46] on input "text" at bounding box center [544, 46] width 125 height 19
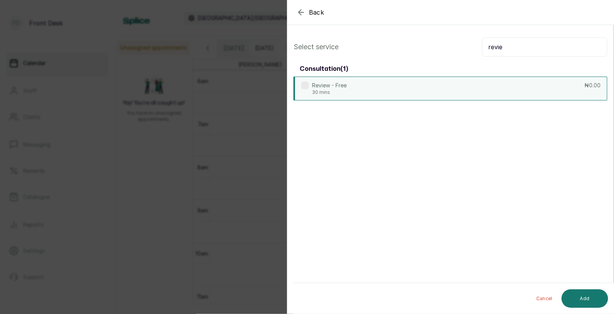
type input "revie"
click at [464, 84] on div "Review - Free 30 mins ₦0.00" at bounding box center [451, 89] width 314 height 24
click at [584, 297] on button "Add" at bounding box center [585, 298] width 47 height 18
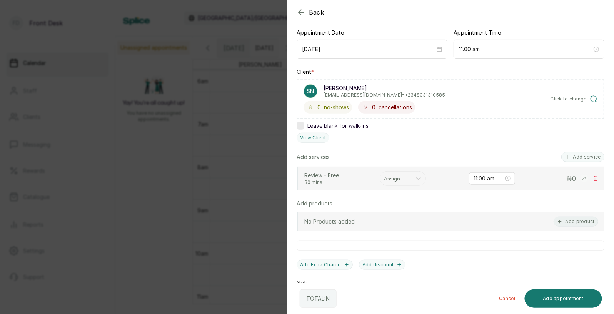
scroll to position [126, 0]
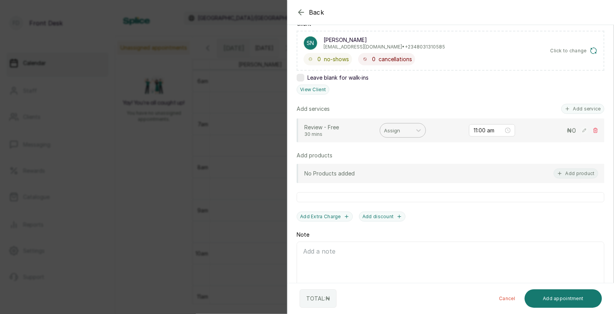
click at [389, 134] on div at bounding box center [396, 130] width 24 height 10
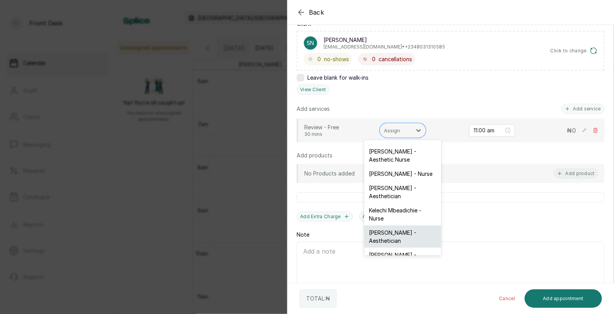
scroll to position [20, 0]
click at [382, 248] on div "[PERSON_NAME] - Aesthetician" at bounding box center [402, 259] width 77 height 22
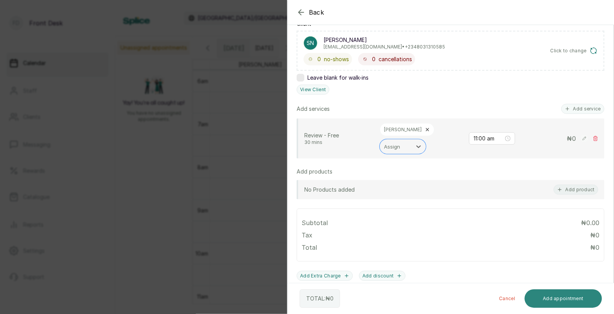
click at [571, 297] on button "Add appointment" at bounding box center [564, 298] width 78 height 18
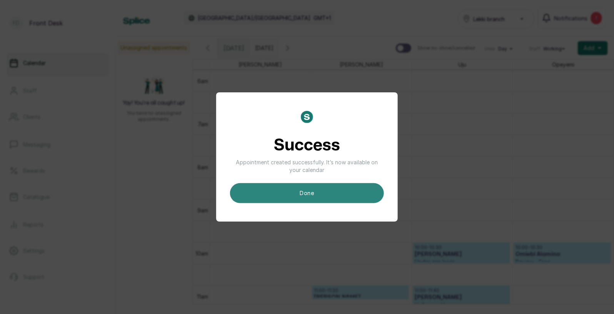
click at [314, 193] on button "done" at bounding box center [307, 193] width 154 height 20
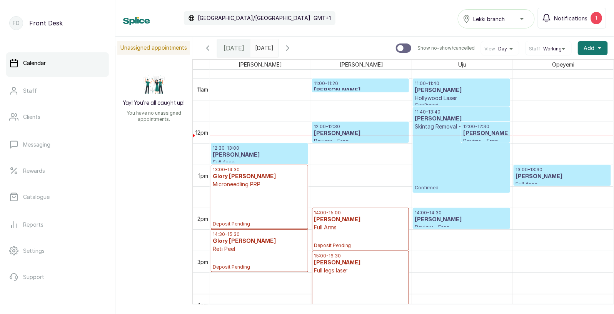
scroll to position [434, 0]
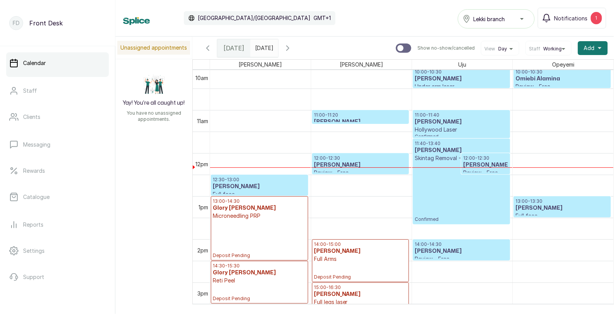
click at [447, 163] on div "11:40 - 13:40 Sophia nnanta Skintag Removal - From Confirmed" at bounding box center [461, 181] width 93 height 82
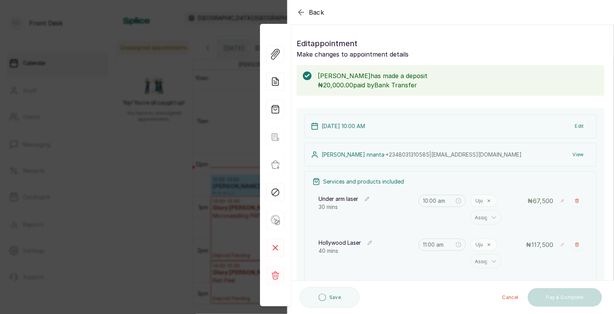
scroll to position [153, 0]
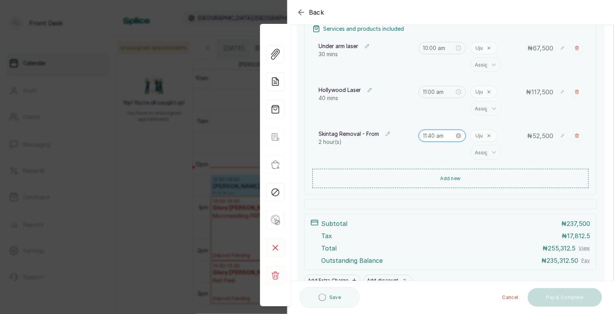
click at [437, 138] on input "11:40 am" at bounding box center [439, 136] width 32 height 8
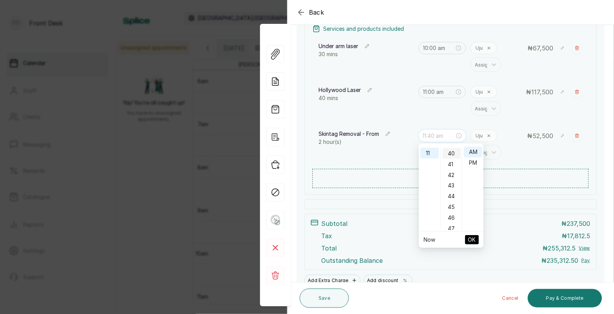
scroll to position [0, 0]
click at [453, 149] on div "00" at bounding box center [451, 152] width 18 height 11
type input "11:00 am"
click at [470, 238] on span "OK" at bounding box center [472, 239] width 8 height 15
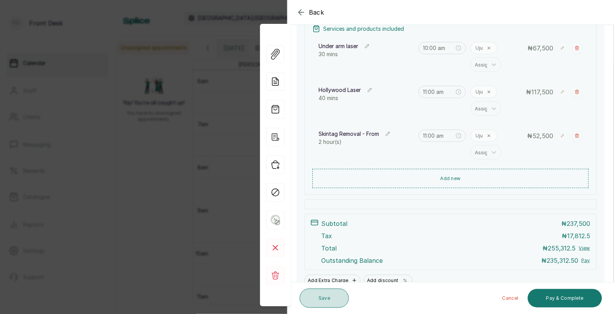
click at [323, 299] on button "Save" at bounding box center [324, 298] width 49 height 19
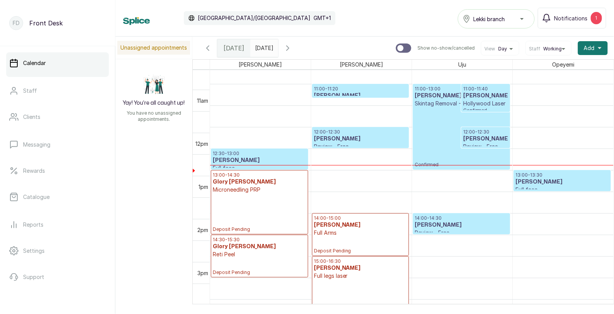
scroll to position [460, 0]
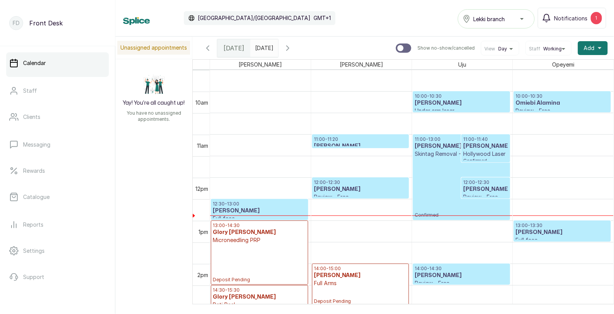
click at [355, 142] on h3 "[PERSON_NAME]" at bounding box center [360, 146] width 93 height 8
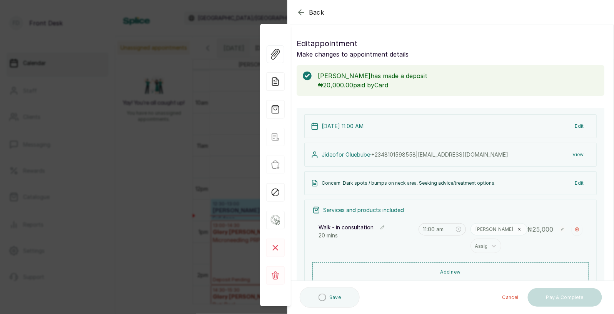
click at [219, 167] on div "Back Appointment Details Edit appointment Make changes to appointment details J…" at bounding box center [307, 157] width 614 height 314
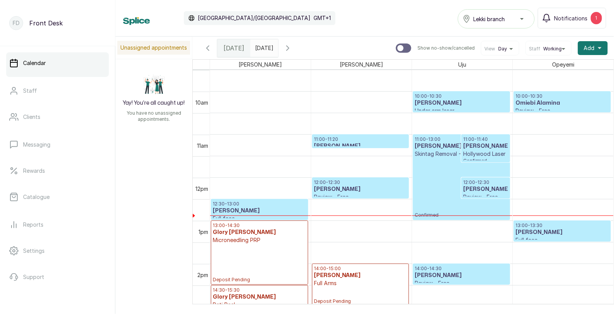
click at [198, 200] on td at bounding box center [201, 210] width 17 height 22
click at [347, 185] on h3 "[PERSON_NAME]" at bounding box center [360, 189] width 93 height 8
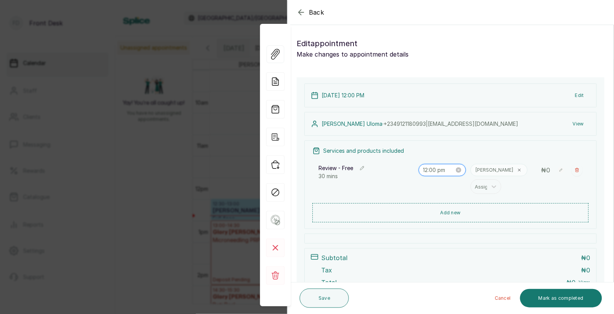
click at [435, 170] on input "12:00 pm" at bounding box center [439, 170] width 32 height 8
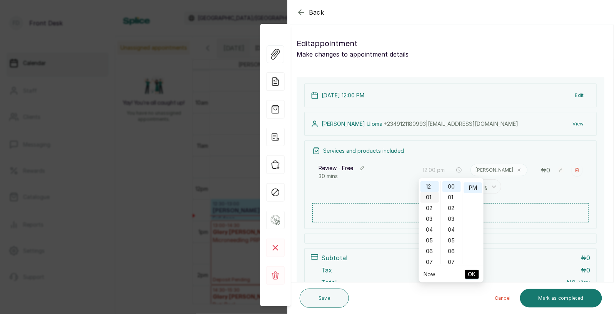
click at [427, 193] on div "01" at bounding box center [429, 197] width 18 height 11
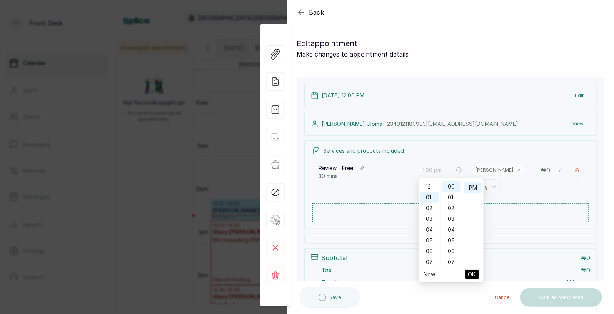
click at [472, 274] on span "OK" at bounding box center [472, 274] width 8 height 15
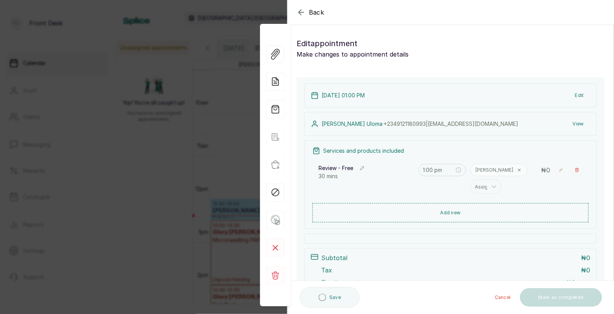
scroll to position [0, 0]
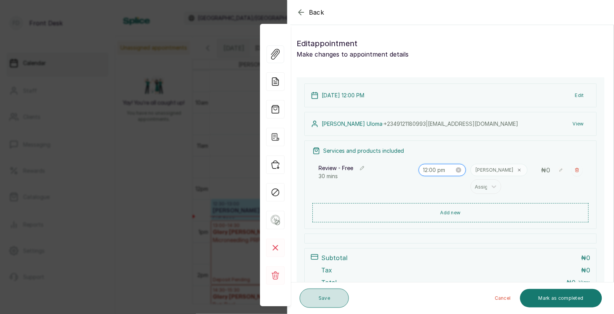
click at [440, 170] on input "12:00 pm" at bounding box center [439, 170] width 32 height 8
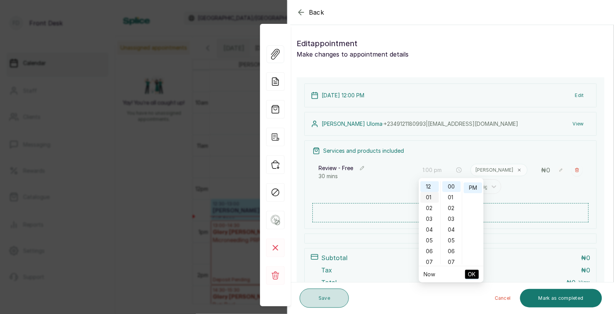
click at [430, 196] on div "01" at bounding box center [429, 197] width 18 height 11
type input "1:00 pm"
click at [472, 274] on span "OK" at bounding box center [472, 274] width 8 height 15
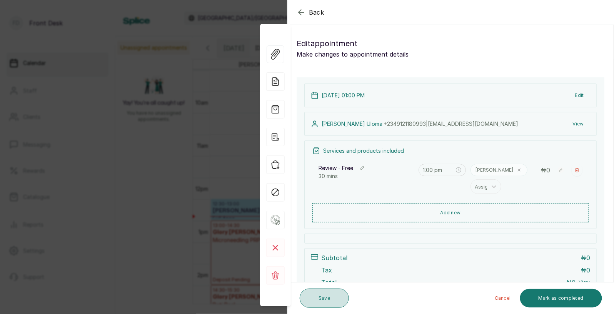
click at [328, 298] on button "Save" at bounding box center [324, 298] width 49 height 19
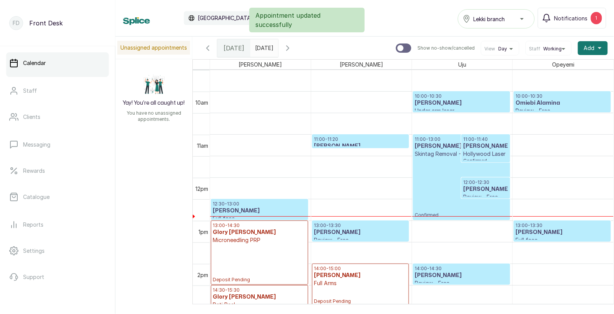
click at [352, 139] on p "11:00 - 11:20" at bounding box center [360, 139] width 93 height 6
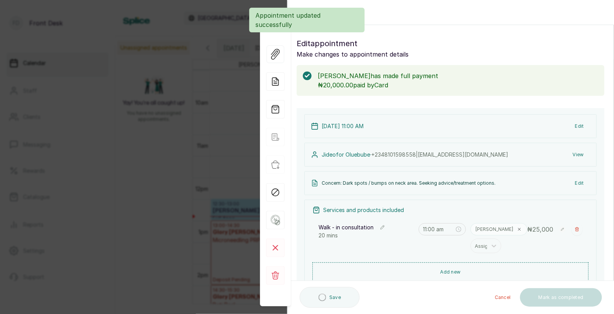
scroll to position [95, 0]
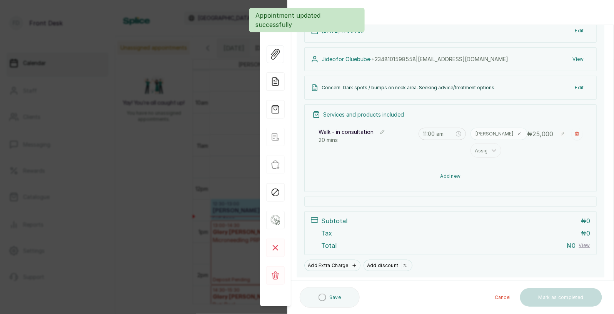
click at [445, 179] on button "Add new" at bounding box center [450, 176] width 276 height 18
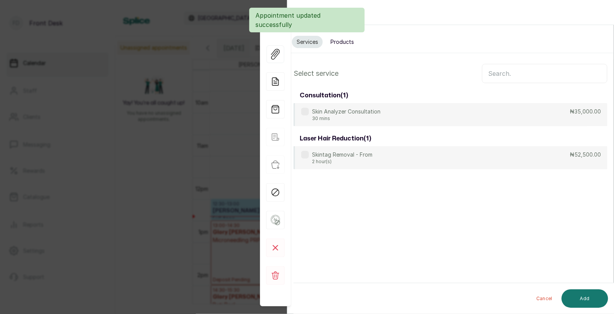
scroll to position [0, 0]
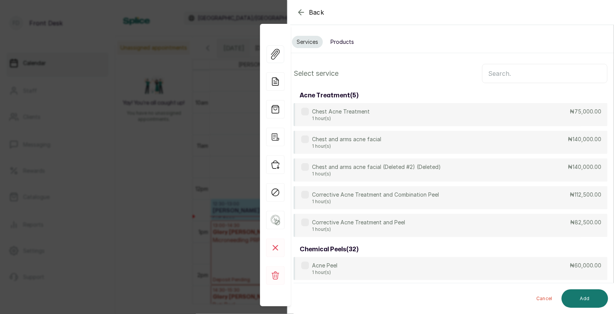
click at [520, 75] on input "text" at bounding box center [544, 73] width 125 height 19
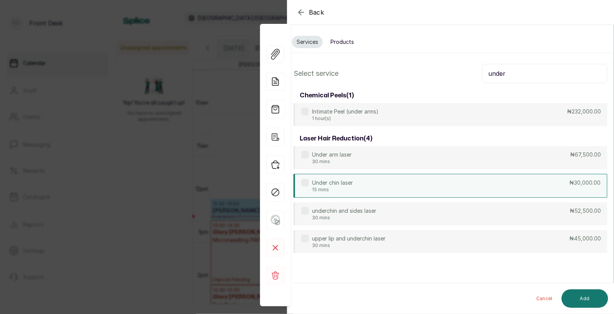
click at [365, 178] on div "Under chin laser 15 mins ₦30,000.00" at bounding box center [451, 186] width 314 height 24
click at [516, 72] on input "under" at bounding box center [544, 73] width 125 height 19
type input "u"
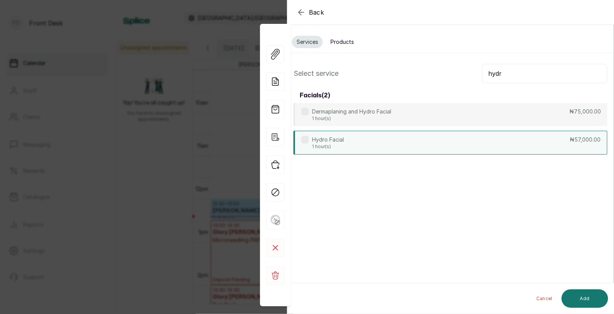
type input "hydr"
click at [374, 147] on div "Hydro Facial 1 hour(s) ₦57,000.00" at bounding box center [451, 143] width 314 height 24
click at [578, 299] on button "Add" at bounding box center [585, 298] width 47 height 18
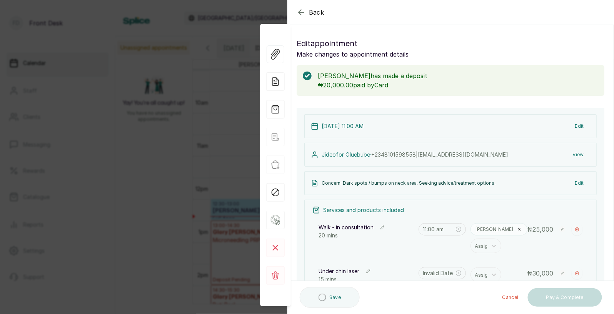
type input "11:20 am"
type input "11:35 am"
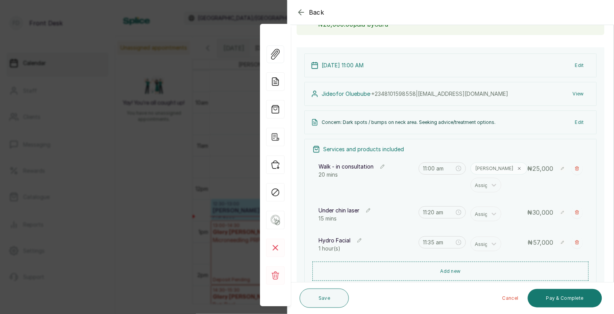
scroll to position [90, 0]
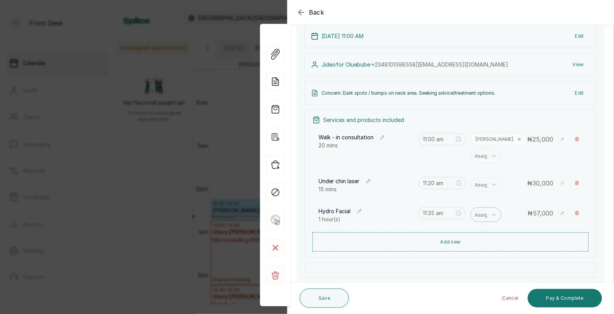
click at [486, 213] on div at bounding box center [483, 215] width 16 height 10
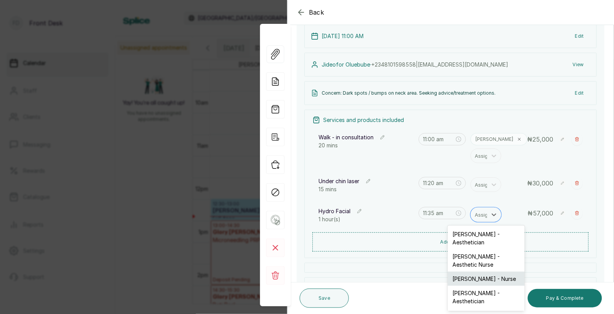
click at [482, 272] on div "[PERSON_NAME] - Nurse" at bounding box center [486, 279] width 77 height 14
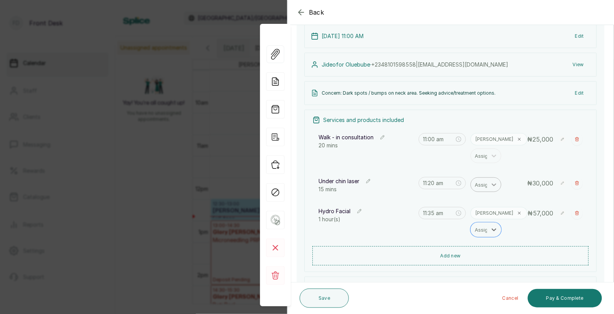
click at [489, 186] on div at bounding box center [494, 185] width 14 height 14
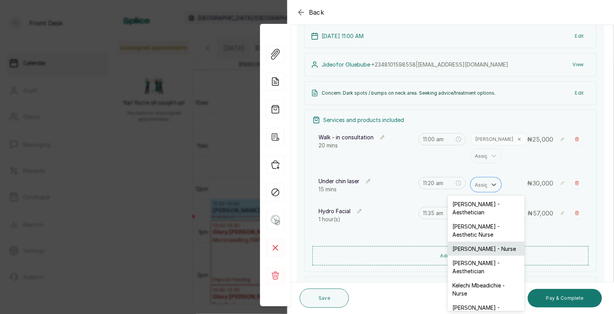
click at [481, 243] on div "[PERSON_NAME] - Nurse" at bounding box center [486, 249] width 77 height 14
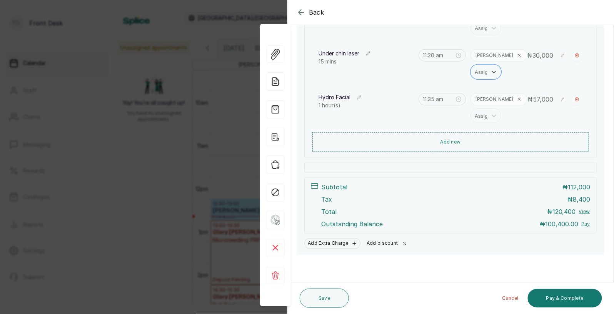
scroll to position [218, 0]
click at [384, 242] on button "Add discount" at bounding box center [388, 243] width 48 height 11
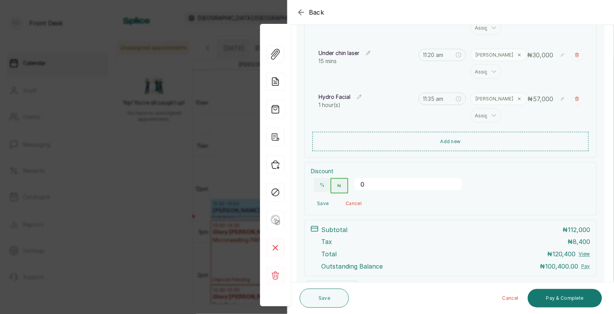
click at [382, 187] on input "0" at bounding box center [408, 184] width 108 height 12
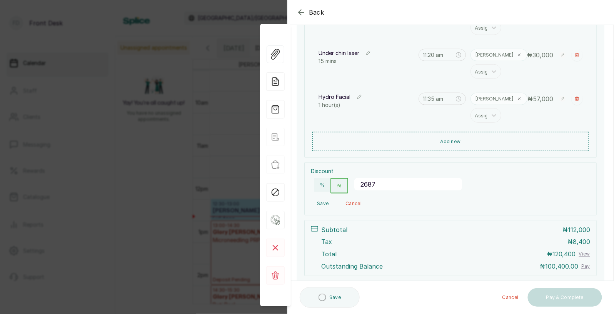
type input "26875"
click at [323, 202] on button "Save" at bounding box center [323, 204] width 24 height 14
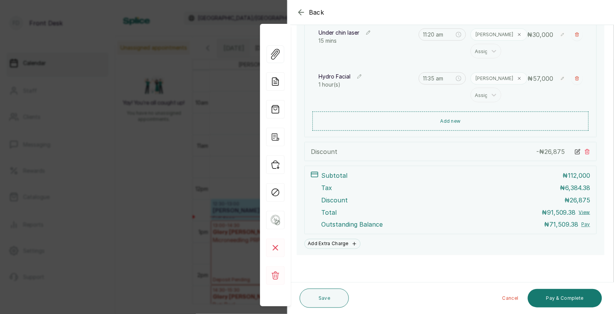
scroll to position [239, 0]
click at [324, 301] on button "Save" at bounding box center [324, 298] width 49 height 19
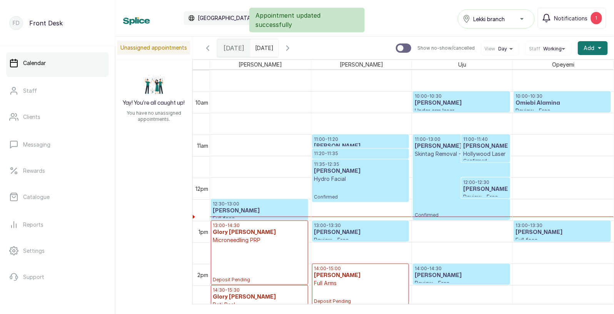
click at [361, 180] on p "Hydro Facial" at bounding box center [360, 179] width 93 height 8
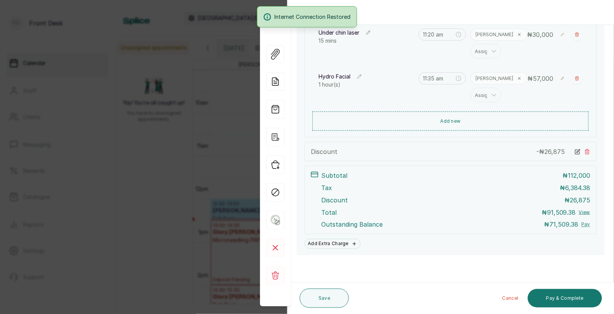
click at [173, 190] on div "Back Appointment Details Edit appointment Make changes to appointment details J…" at bounding box center [307, 157] width 614 height 314
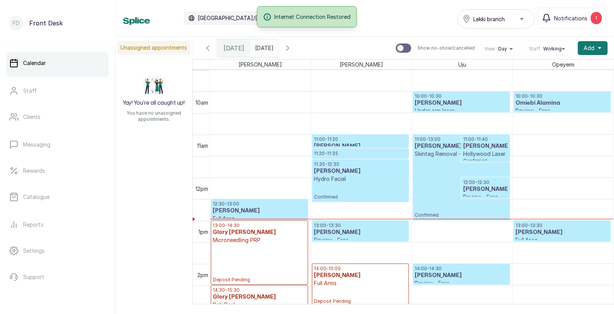
click at [543, 240] on div at bounding box center [562, 241] width 97 height 3
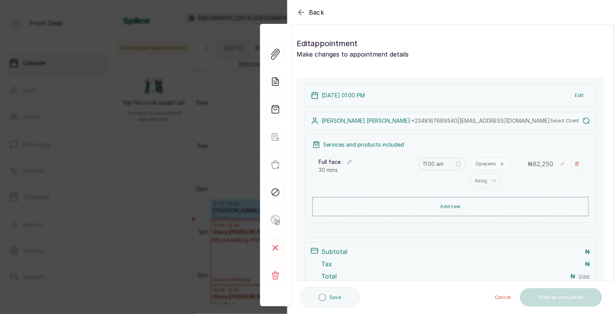
type input "1:00 pm"
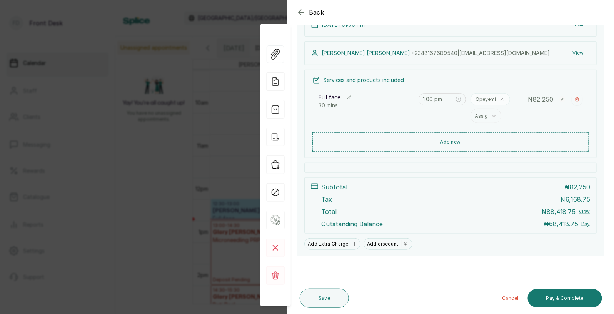
scroll to position [102, 0]
click at [577, 50] on div at bounding box center [537, 31] width 154 height 38
click at [580, 52] on button "View" at bounding box center [578, 52] width 23 height 14
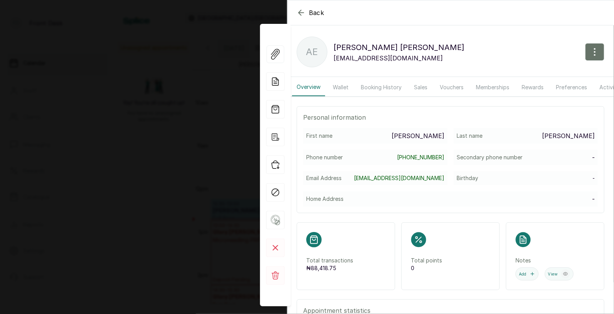
click at [377, 85] on button "Booking History" at bounding box center [381, 87] width 50 height 18
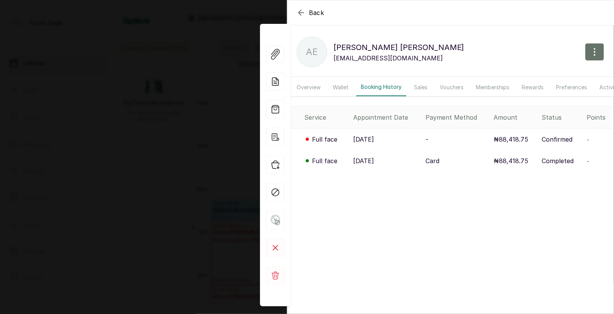
click at [300, 12] on icon "button" at bounding box center [301, 12] width 5 height 5
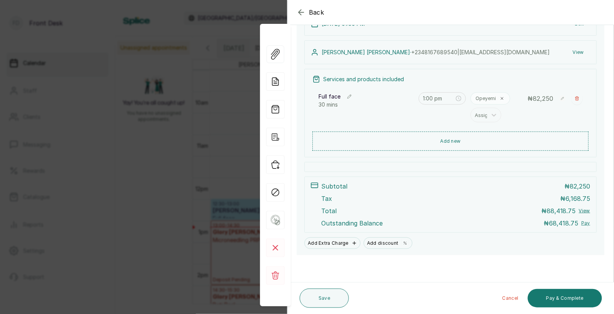
click at [300, 10] on icon "button" at bounding box center [301, 12] width 5 height 5
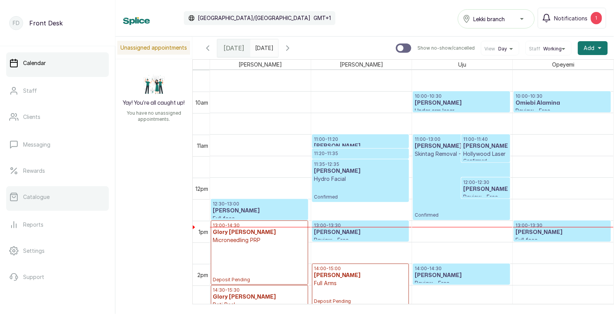
click at [25, 197] on p "Catalogue" at bounding box center [36, 197] width 27 height 8
